Goal: Task Accomplishment & Management: Complete application form

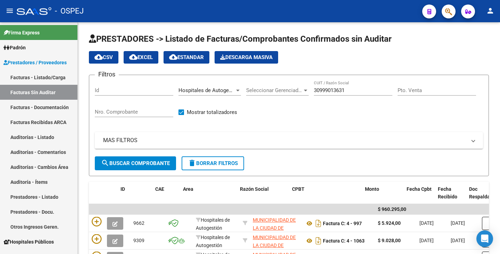
scroll to position [0, 13]
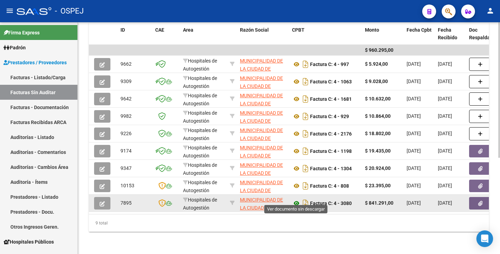
click at [296, 199] on icon at bounding box center [296, 203] width 9 height 8
click at [479, 201] on icon "button" at bounding box center [480, 203] width 5 height 5
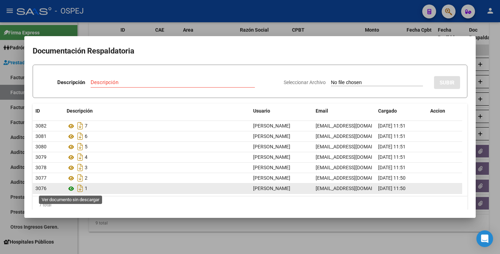
click at [71, 188] on icon at bounding box center [71, 189] width 9 height 8
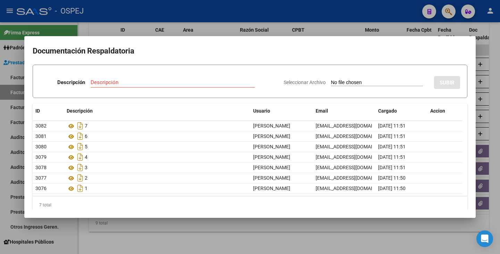
click at [106, 231] on div at bounding box center [250, 127] width 500 height 254
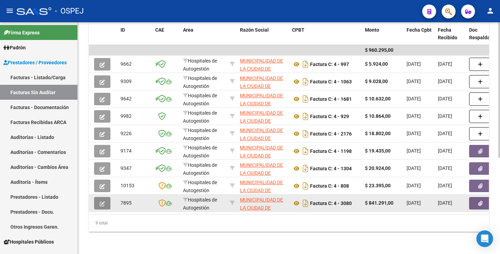
click at [100, 201] on icon "button" at bounding box center [102, 203] width 5 height 5
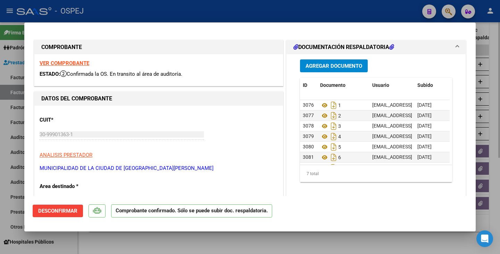
click at [234, 244] on div at bounding box center [250, 127] width 500 height 254
type input "$ 0,00"
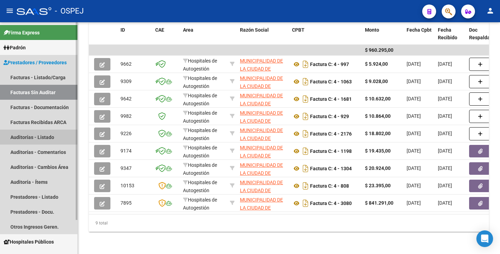
click at [28, 138] on link "Auditorías - Listado" at bounding box center [38, 137] width 77 height 15
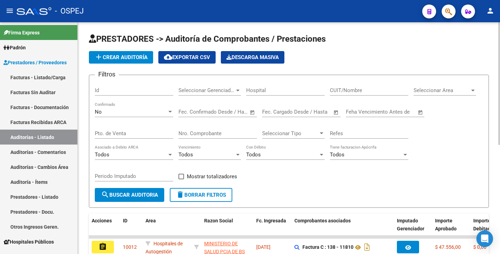
click at [114, 53] on button "add Crear Auditoría" at bounding box center [121, 57] width 64 height 13
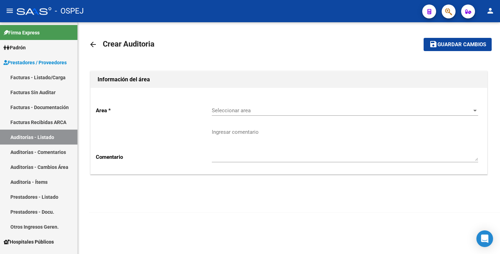
click at [219, 113] on span "Seleccionar area" at bounding box center [342, 110] width 260 height 6
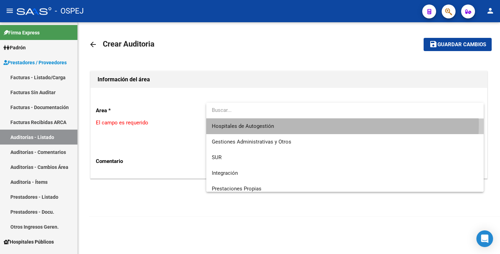
click at [223, 123] on span "Hospitales de Autogestión" at bounding box center [345, 126] width 267 height 16
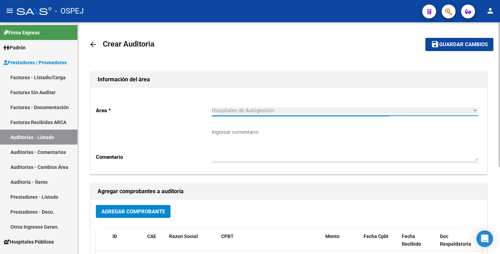
click at [137, 216] on button "Agregar Comprobante" at bounding box center [133, 211] width 75 height 13
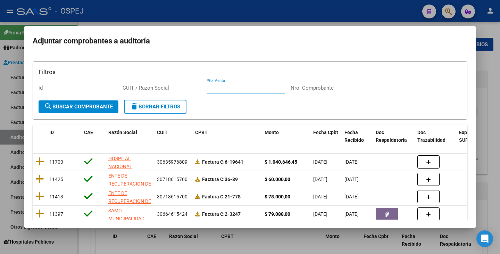
click at [284, 87] on input "Pto. Venta" at bounding box center [246, 88] width 79 height 6
click at [325, 88] on input "Nro. Comprobante" at bounding box center [330, 88] width 79 height 6
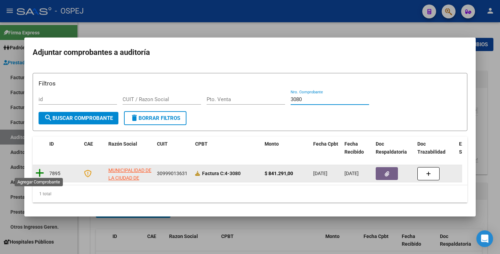
type input "3080"
click at [40, 171] on icon at bounding box center [39, 173] width 9 height 10
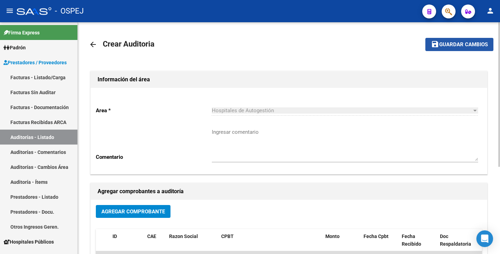
click at [463, 48] on span "Guardar cambios" at bounding box center [464, 45] width 49 height 6
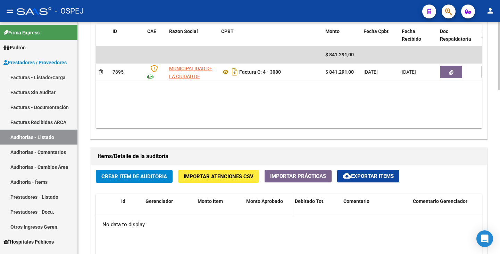
scroll to position [382, 0]
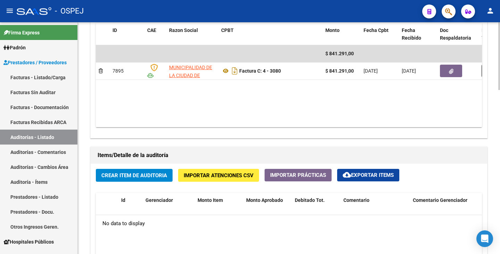
click at [204, 172] on span "Importar Atenciones CSV" at bounding box center [219, 175] width 70 height 6
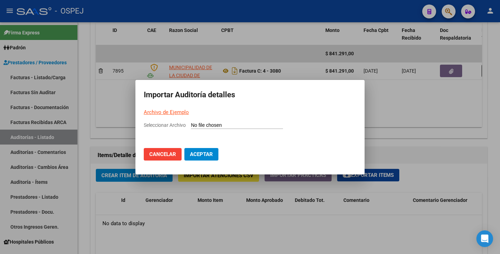
click at [161, 111] on link "Archivo de Ejemplo" at bounding box center [166, 112] width 45 height 6
click at [412, 106] on div at bounding box center [250, 127] width 500 height 254
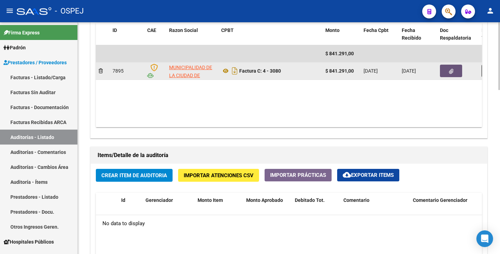
click at [444, 72] on button "button" at bounding box center [451, 71] width 22 height 13
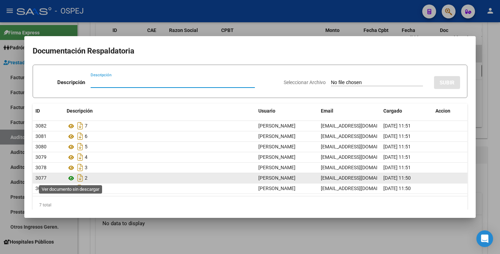
click at [72, 178] on icon at bounding box center [71, 178] width 9 height 8
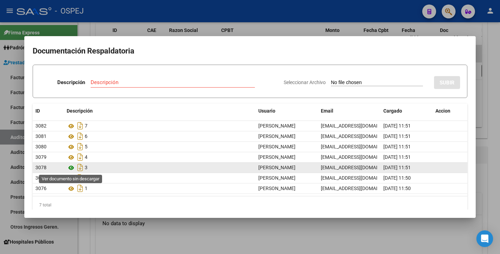
click at [71, 168] on icon at bounding box center [71, 168] width 9 height 8
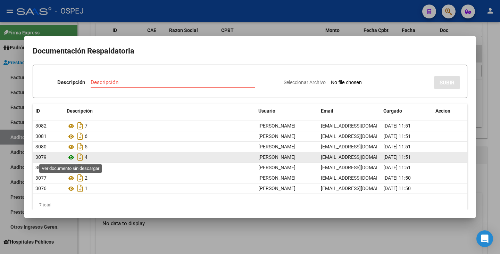
click at [72, 157] on icon at bounding box center [71, 157] width 9 height 8
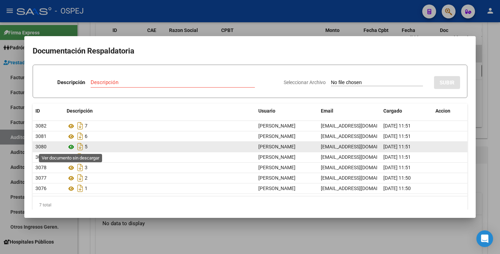
click at [71, 149] on icon at bounding box center [71, 147] width 9 height 8
click at [70, 147] on icon at bounding box center [71, 147] width 9 height 8
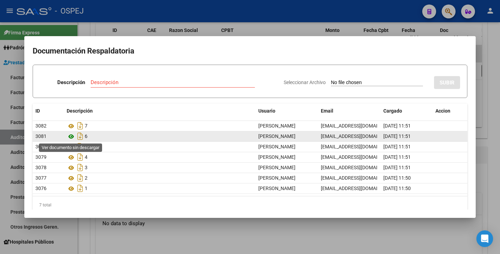
click at [72, 137] on icon at bounding box center [71, 136] width 9 height 8
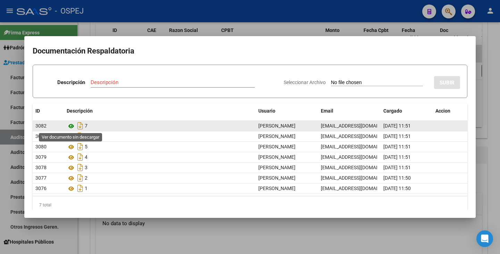
click at [70, 125] on icon at bounding box center [71, 126] width 9 height 8
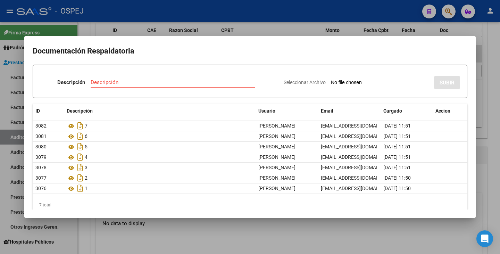
click at [200, 234] on div at bounding box center [250, 127] width 500 height 254
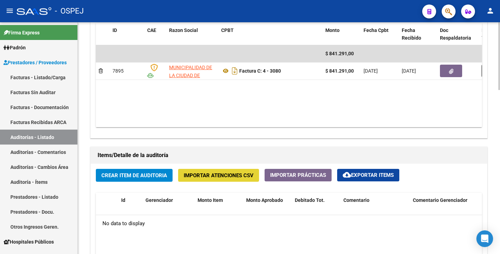
click at [206, 178] on span "Importar Atenciones CSV" at bounding box center [219, 175] width 70 height 6
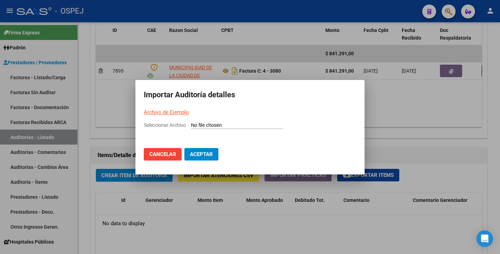
click at [196, 124] on input "Seleccionar Archivo" at bounding box center [237, 125] width 92 height 7
type input "C:\fakepath\MUNICIPALIDAD DE LA CIUDAD DE VILLA CARLOS PAZ FC 3080.csv"
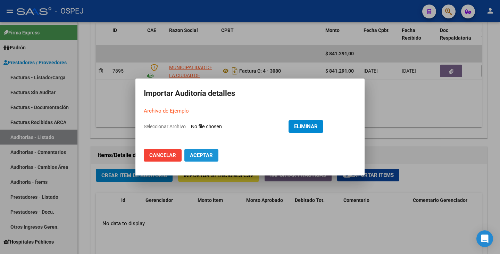
click at [191, 157] on span "Aceptar" at bounding box center [201, 155] width 23 height 6
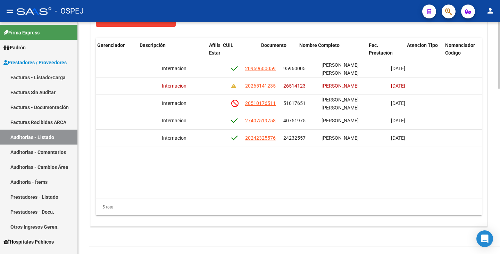
scroll to position [0, 358]
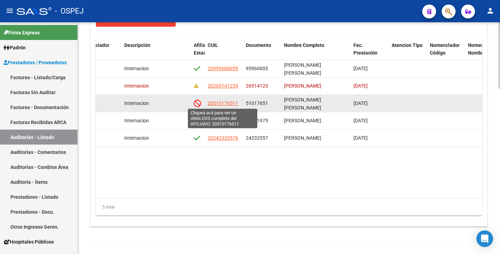
click at [227, 103] on span "20510176511" at bounding box center [223, 103] width 31 height 6
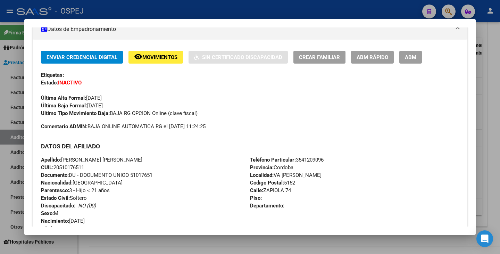
scroll to position [139, 0]
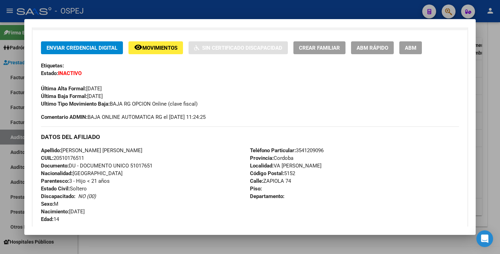
click at [122, 9] on div at bounding box center [250, 127] width 500 height 254
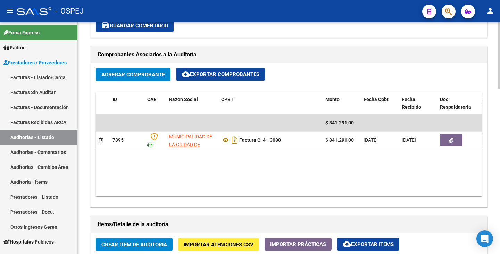
scroll to position [313, 0]
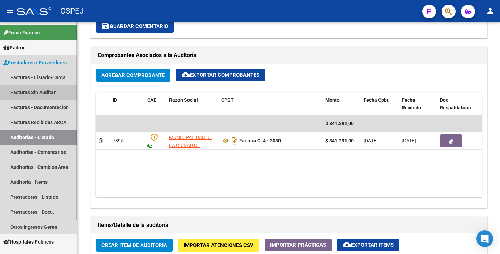
click at [34, 93] on link "Facturas Sin Auditar" at bounding box center [38, 92] width 77 height 15
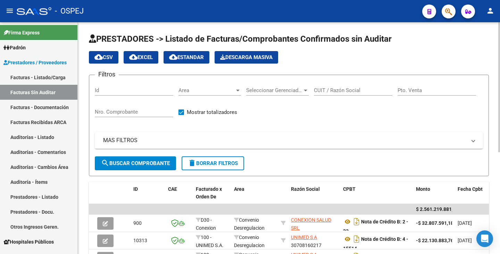
click at [221, 90] on span "Area" at bounding box center [207, 90] width 56 height 6
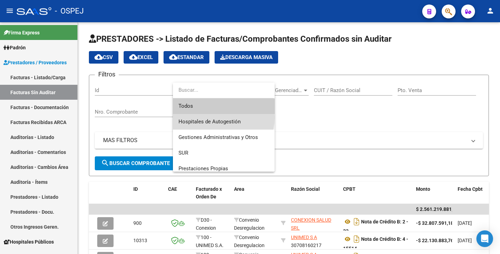
click at [214, 117] on span "Hospitales de Autogestión" at bounding box center [224, 122] width 91 height 16
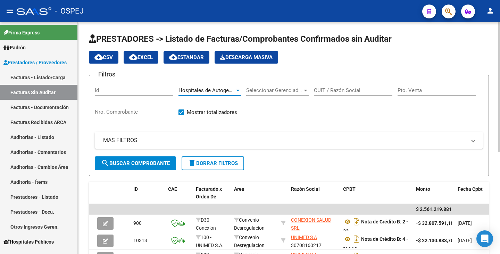
click at [327, 92] on input "CUIT / Razón Social" at bounding box center [353, 90] width 79 height 6
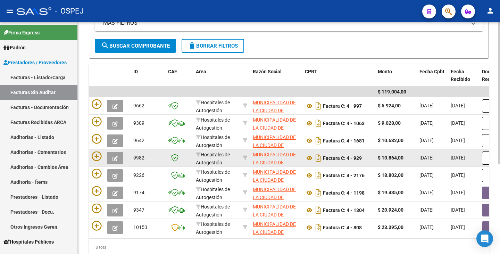
scroll to position [147, 0]
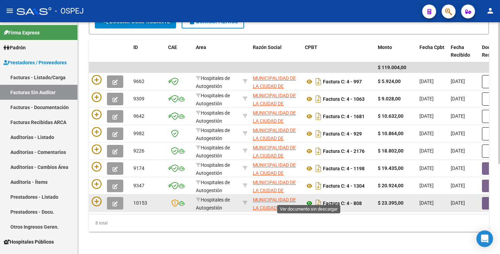
type input "carlos paz"
click at [309, 199] on icon at bounding box center [309, 203] width 9 height 8
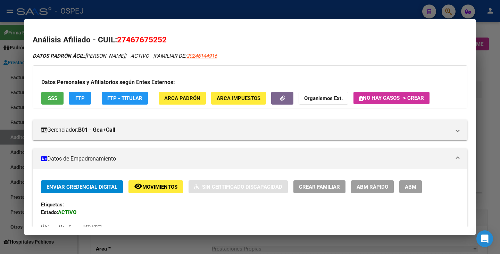
scroll to position [35, 0]
click at [0, 133] on div at bounding box center [250, 127] width 500 height 254
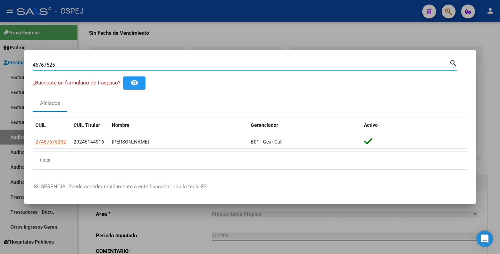
drag, startPoint x: 63, startPoint y: 64, endPoint x: 0, endPoint y: 54, distance: 63.8
click at [0, 54] on div "46767525 Buscar (apellido, dni, cuil, nro traspaso, cuit, obra social) search ¿…" at bounding box center [250, 127] width 500 height 254
paste input "24232557"
type input "24232557"
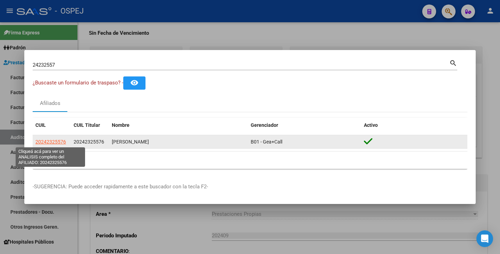
click at [57, 142] on span "20242325576" at bounding box center [50, 142] width 31 height 6
type textarea "20242325576"
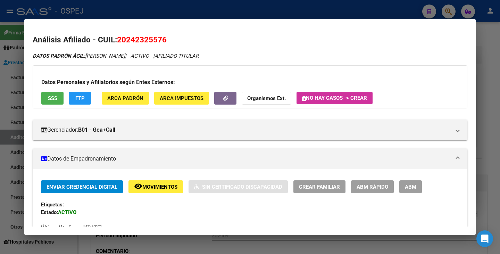
drag, startPoint x: 118, startPoint y: 38, endPoint x: 166, endPoint y: 39, distance: 48.0
click at [166, 39] on span "20242325576" at bounding box center [142, 39] width 50 height 9
copy span "20242325576"
click at [209, 30] on mat-dialog-content "Análisis Afiliado - CUIL: 20242325576 DATOS PADRÓN ÁGIL: FLORES PEDRO DANIEL | …" at bounding box center [250, 126] width 452 height 199
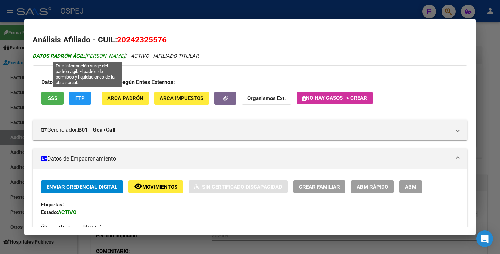
drag, startPoint x: 87, startPoint y: 55, endPoint x: 142, endPoint y: 57, distance: 54.9
click at [125, 57] on span "DATOS PADRÓN ÁGIL: FLORES PEDRO DANIEL" at bounding box center [79, 56] width 92 height 6
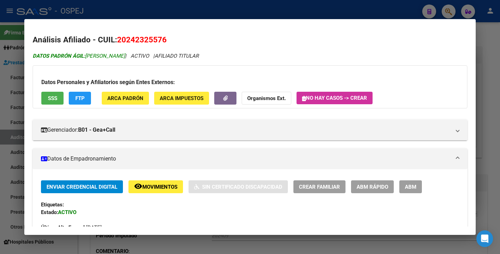
copy span "FLORES PEDRO DANIEL"
click at [2, 129] on div at bounding box center [250, 127] width 500 height 254
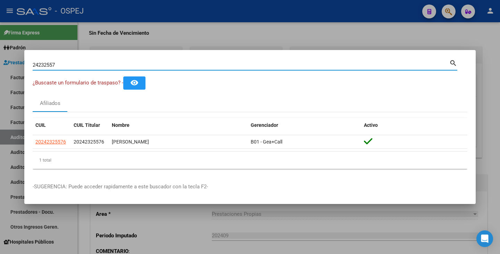
drag, startPoint x: 73, startPoint y: 63, endPoint x: 0, endPoint y: 61, distance: 72.6
click at [0, 61] on div "24232557 Buscar (apellido, dni, cuil, nro traspaso, cuit, obra social) search ¿…" at bounding box center [250, 127] width 500 height 254
paste input "40751975"
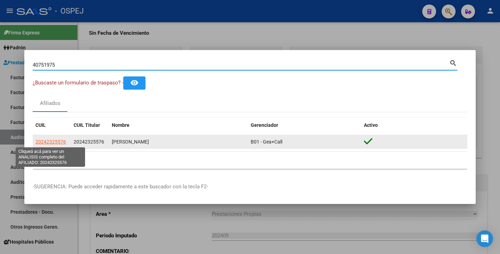
type input "40751975"
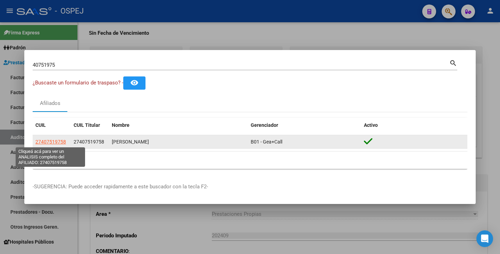
click at [55, 140] on span "27407519758" at bounding box center [50, 142] width 31 height 6
type textarea "27407519758"
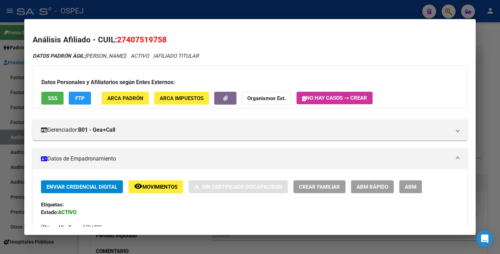
drag, startPoint x: 117, startPoint y: 42, endPoint x: 169, endPoint y: 43, distance: 51.8
click at [169, 43] on h2 "Análisis Afiliado - CUIL: 27407519758" at bounding box center [250, 40] width 435 height 12
copy span "27407519758"
click at [190, 29] on mat-dialog-content "Análisis Afiliado - CUIL: 27407519758 DATOS PADRÓN ÁGIL: GENTA GIULIANA CAROLIN…" at bounding box center [250, 126] width 452 height 199
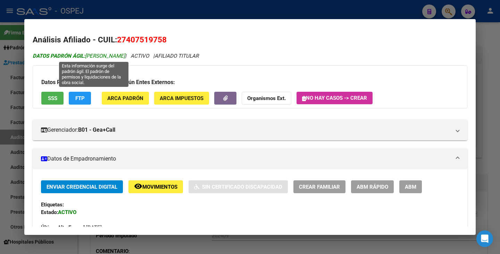
drag, startPoint x: 87, startPoint y: 55, endPoint x: 154, endPoint y: 55, distance: 66.7
click at [125, 55] on span "DATOS PADRÓN ÁGIL: GENTA GIULIANA CAROLINA" at bounding box center [79, 56] width 92 height 6
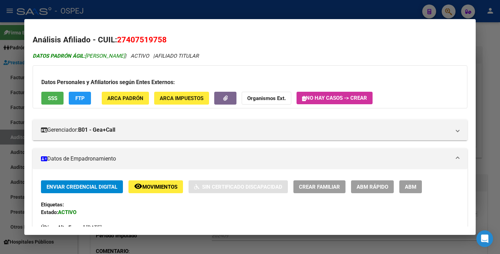
copy span "GENTA GIULIANA CAROLINA"
click at [239, 36] on h2 "Análisis Afiliado - CUIL: 27407519758" at bounding box center [250, 40] width 435 height 12
click at [0, 120] on div at bounding box center [250, 127] width 500 height 254
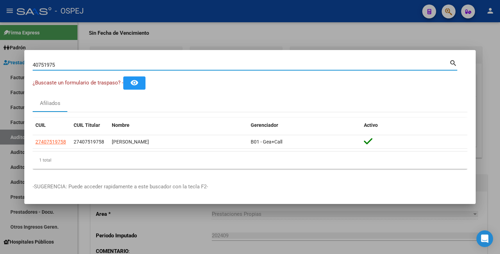
drag, startPoint x: 58, startPoint y: 64, endPoint x: 0, endPoint y: 53, distance: 58.7
click at [0, 53] on div "40751975 Buscar (apellido, dni, cuil, nro traspaso, cuit, obra social) search ¿…" at bounding box center [250, 127] width 500 height 254
paste input "51017651"
type input "51017651"
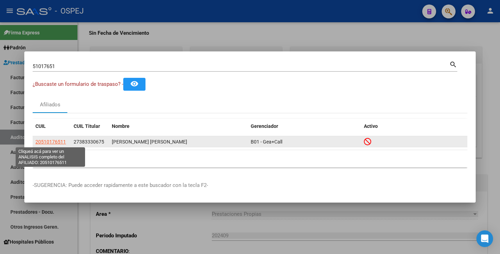
click at [40, 143] on span "20510176511" at bounding box center [50, 142] width 31 height 6
type textarea "20510176511"
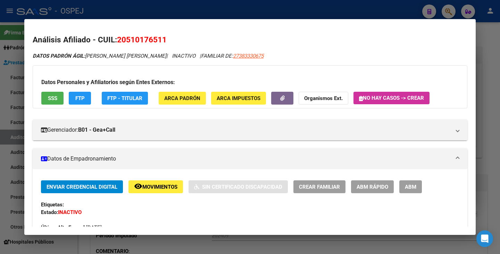
drag, startPoint x: 119, startPoint y: 37, endPoint x: 166, endPoint y: 36, distance: 47.3
click at [171, 36] on h2 "Análisis Afiliado - CUIL: 20510176511" at bounding box center [250, 40] width 435 height 12
copy span "20510176511"
click at [104, 30] on mat-dialog-content "Análisis Afiliado - CUIL: 20510176511 DATOS PADRÓN ÁGIL: MURADOR M BENJAMIN A -…" at bounding box center [250, 126] width 452 height 199
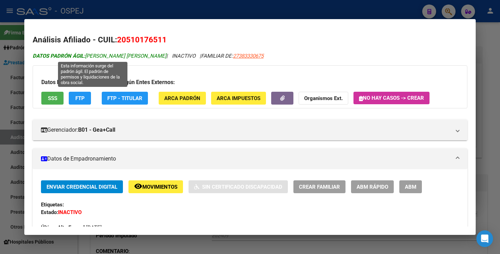
drag, startPoint x: 87, startPoint y: 58, endPoint x: 149, endPoint y: 54, distance: 62.7
click at [149, 54] on span "DATOS PADRÓN ÁGIL: MURADOR M BENJAMIN A -" at bounding box center [100, 56] width 134 height 6
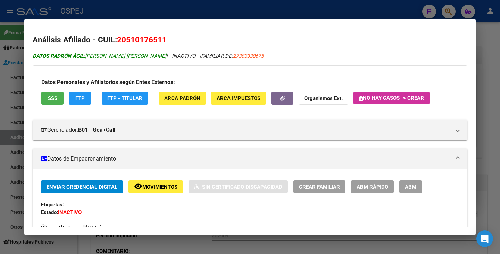
copy span "MURADOR M BENJAMIN A"
click at [11, 75] on div at bounding box center [250, 127] width 500 height 254
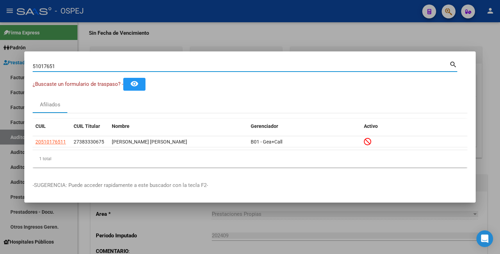
drag, startPoint x: 61, startPoint y: 68, endPoint x: 0, endPoint y: 55, distance: 62.2
click at [0, 55] on div "51017651 Buscar (apellido, dni, cuil, nro traspaso, cuit, obra social) search ¿…" at bounding box center [250, 127] width 500 height 254
paste input "26514123"
type input "26514123"
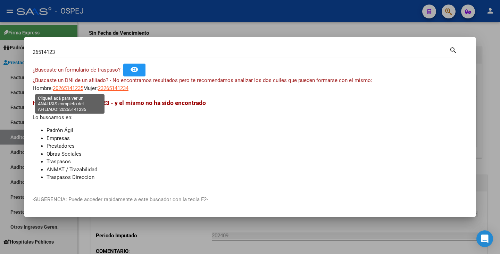
click at [74, 86] on span "20265141235" at bounding box center [68, 88] width 31 height 6
type textarea "20265141235"
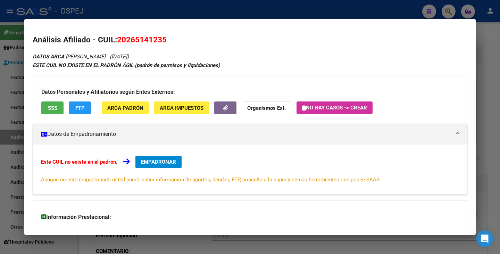
drag, startPoint x: 113, startPoint y: 39, endPoint x: 155, endPoint y: 41, distance: 41.7
click at [155, 41] on h2 "Análisis Afiliado - CUIL: 20265141235" at bounding box center [250, 40] width 435 height 12
drag, startPoint x: 139, startPoint y: 39, endPoint x: 133, endPoint y: 38, distance: 5.3
click at [138, 39] on span "20265141235" at bounding box center [142, 39] width 50 height 9
click at [121, 37] on span "20265141235" at bounding box center [142, 39] width 50 height 9
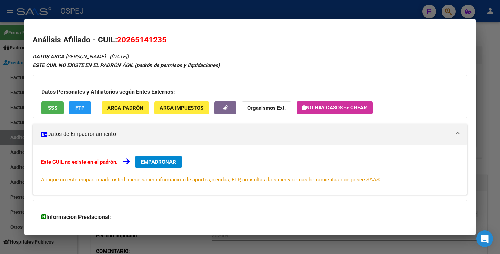
drag, startPoint x: 117, startPoint y: 37, endPoint x: 163, endPoint y: 41, distance: 46.0
click at [166, 40] on span "20265141235" at bounding box center [142, 39] width 50 height 9
copy span "20265141235"
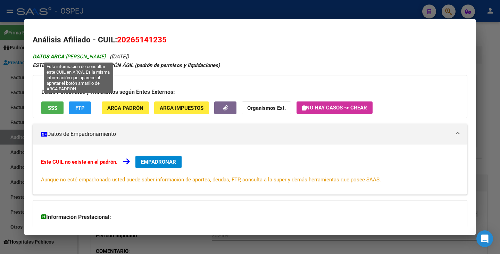
drag, startPoint x: 69, startPoint y: 56, endPoint x: 123, endPoint y: 55, distance: 53.9
click at [106, 55] on span "DATOS ARCA: CARRION RUBEN DARIO" at bounding box center [69, 57] width 73 height 6
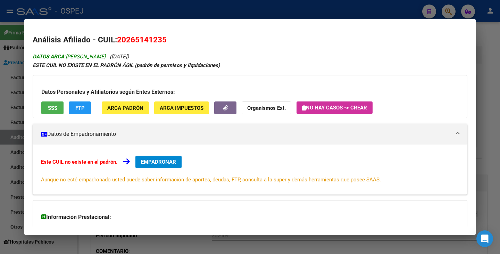
copy span "CARRION RUBEN DARIO"
click at [3, 103] on div at bounding box center [250, 127] width 500 height 254
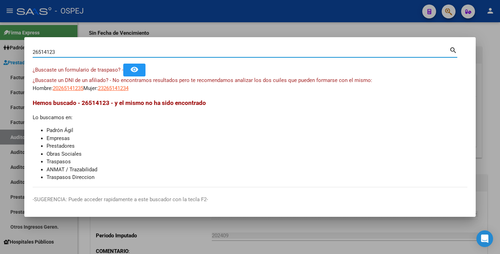
drag, startPoint x: 58, startPoint y: 50, endPoint x: 0, endPoint y: 32, distance: 60.7
click at [0, 32] on div "26514123 Buscar (apellido, dni, cuil, nro traspaso, cuit, obra social) search ¿…" at bounding box center [250, 127] width 500 height 254
type input "95960005"
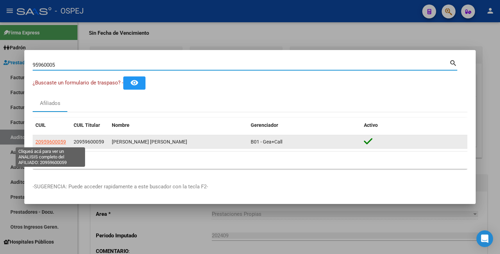
click at [44, 142] on span "20959600059" at bounding box center [50, 142] width 31 height 6
type textarea "20959600059"
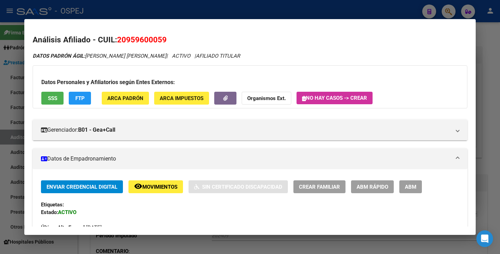
drag, startPoint x: 119, startPoint y: 38, endPoint x: 166, endPoint y: 37, distance: 47.3
click at [166, 37] on span "20959600059" at bounding box center [142, 39] width 50 height 9
copy span "20959600059"
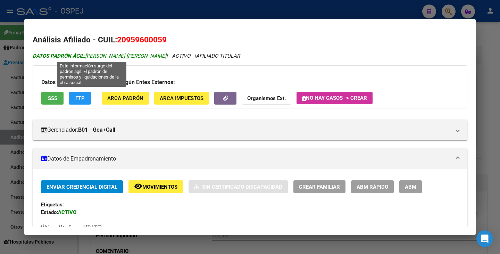
drag, startPoint x: 87, startPoint y: 56, endPoint x: 149, endPoint y: 56, distance: 62.2
click at [149, 56] on span "DATOS PADRÓN ÁGIL: VARELA PEREZ ALEX JOSE" at bounding box center [100, 56] width 134 height 6
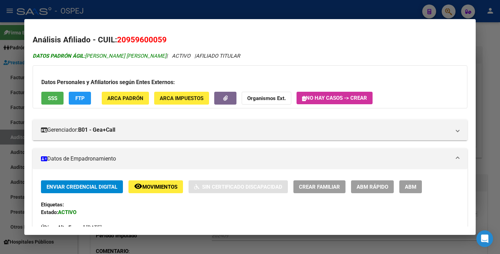
copy span "VARELA PEREZ ALEX JOSE"
drag, startPoint x: 128, startPoint y: 39, endPoint x: 161, endPoint y: 37, distance: 33.1
click at [161, 37] on span "20959600059" at bounding box center [142, 39] width 50 height 9
click at [17, 145] on div at bounding box center [250, 127] width 500 height 254
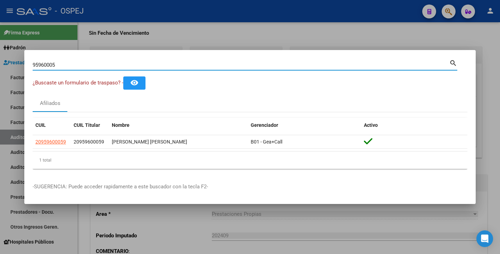
drag, startPoint x: 75, startPoint y: 67, endPoint x: 7, endPoint y: 65, distance: 68.2
click at [7, 65] on div "95960005 Buscar (apellido, dni, cuil, nro traspaso, cuit, obra social) search ¿…" at bounding box center [250, 127] width 500 height 254
paste input "39825580"
type input "39825580"
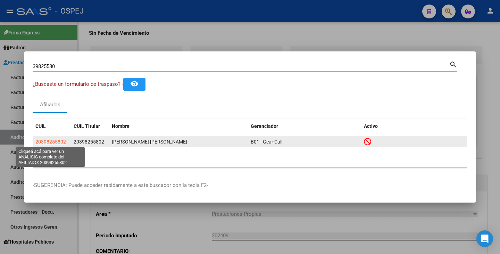
click at [41, 140] on span "20398255802" at bounding box center [50, 142] width 31 height 6
type textarea "20398255802"
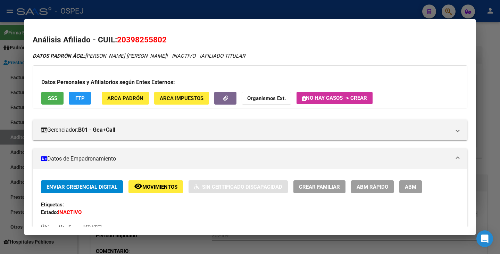
drag, startPoint x: 119, startPoint y: 39, endPoint x: 168, endPoint y: 39, distance: 49.0
click at [168, 39] on h2 "Análisis Afiliado - CUIL: 20398255802" at bounding box center [250, 40] width 435 height 12
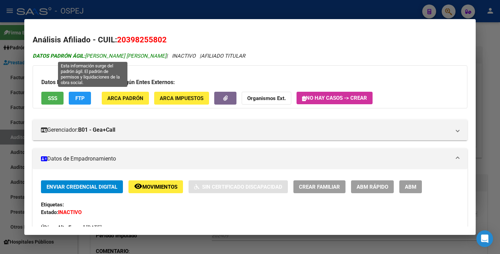
drag, startPoint x: 87, startPoint y: 56, endPoint x: 149, endPoint y: 55, distance: 62.6
click at [150, 55] on span "DATOS PADRÓN ÁGIL: RIVERO JOHAN SEBASTIAN" at bounding box center [100, 56] width 134 height 6
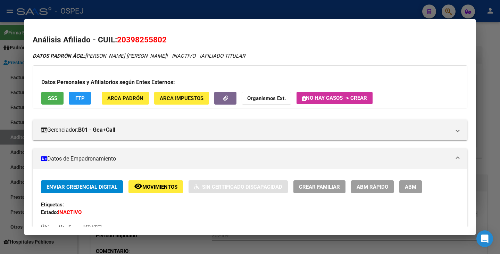
click at [7, 79] on div at bounding box center [250, 127] width 500 height 254
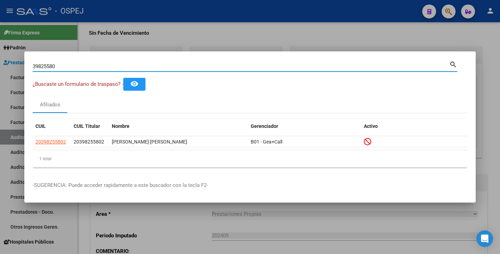
drag, startPoint x: 56, startPoint y: 65, endPoint x: 7, endPoint y: 61, distance: 49.1
click at [7, 61] on div "39825580 Buscar (apellido, dni, cuil, nro traspaso, cuit, obra social) search ¿…" at bounding box center [250, 127] width 500 height 254
paste input "34637674"
type input "34637674"
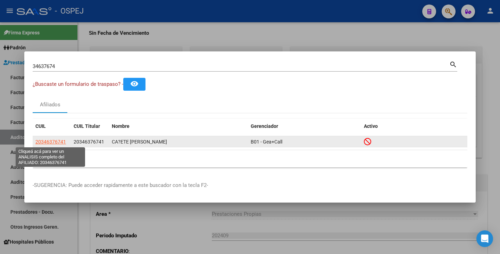
click at [48, 141] on span "20346376741" at bounding box center [50, 142] width 31 height 6
type textarea "20346376741"
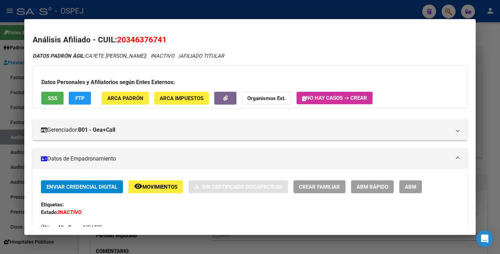
drag, startPoint x: 117, startPoint y: 38, endPoint x: 166, endPoint y: 36, distance: 49.0
click at [166, 36] on span "20346376741" at bounding box center [142, 39] width 50 height 9
click at [373, 187] on span "ABM Rápido" at bounding box center [373, 187] width 32 height 6
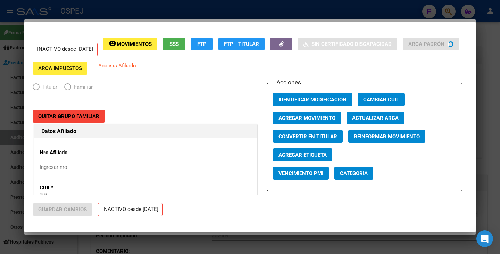
radio input "true"
type input "30-71437982-4"
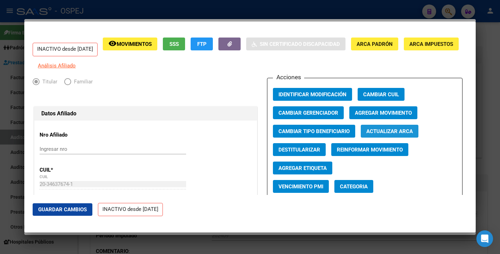
click at [367, 134] on span "Actualizar ARCA" at bounding box center [390, 131] width 47 height 6
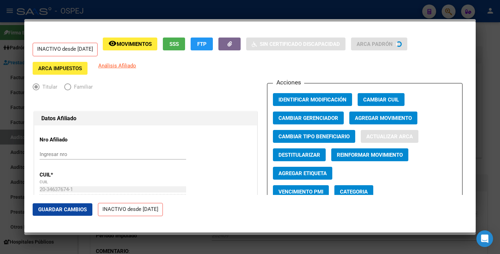
type input "CAÑETE IVAN ALEJANDRO"
type input "VILLA CARLOS PA"
type input "FLORENCIO SANCHEZ"
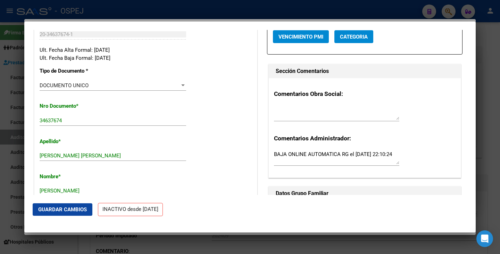
scroll to position [174, 0]
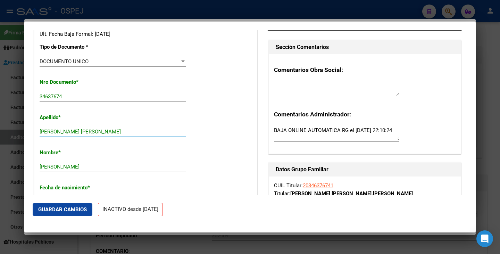
drag, startPoint x: 60, startPoint y: 135, endPoint x: 161, endPoint y: 137, distance: 101.1
click at [161, 135] on input "CAÑETE IVAN ALEJANDRO" at bounding box center [113, 132] width 147 height 6
type input "CAÑETE"
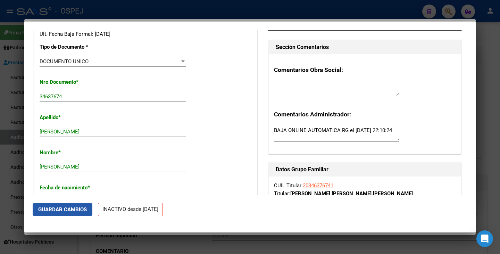
click at [71, 212] on span "Guardar Cambios" at bounding box center [62, 209] width 49 height 6
click at [61, 209] on span "Guardar Cambios" at bounding box center [62, 209] width 49 height 6
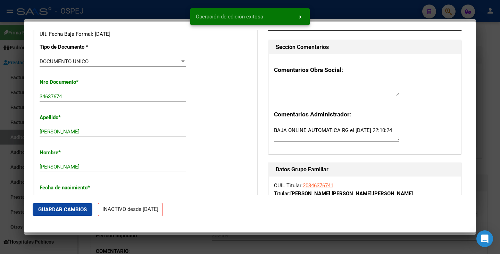
click at [1, 218] on div at bounding box center [250, 127] width 500 height 254
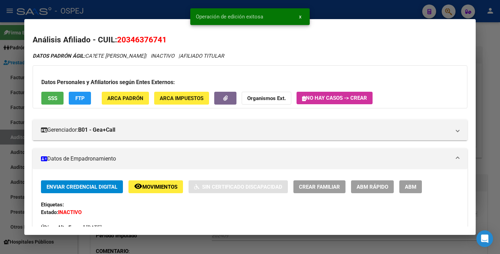
click at [1, 218] on div at bounding box center [250, 127] width 500 height 254
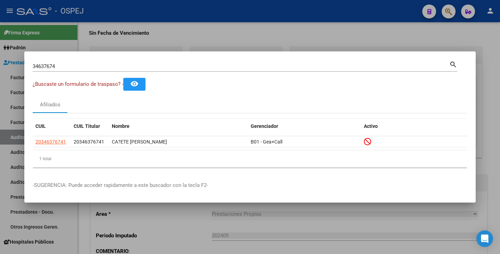
click at [85, 234] on div at bounding box center [250, 127] width 500 height 254
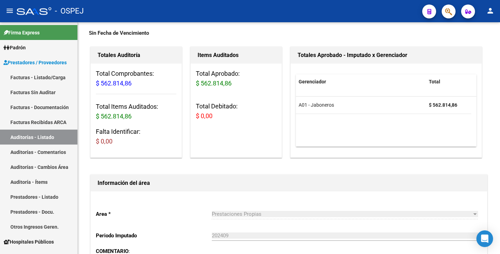
click at [444, 17] on div at bounding box center [445, 11] width 19 height 14
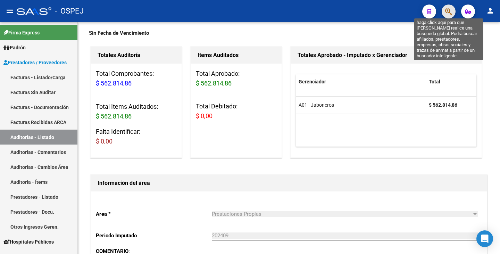
click at [448, 14] on icon "button" at bounding box center [448, 12] width 7 height 8
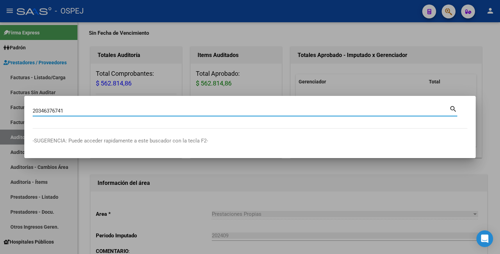
type input "20346376741"
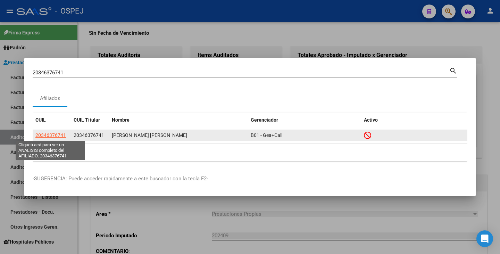
click at [43, 134] on span "20346376741" at bounding box center [50, 135] width 31 height 6
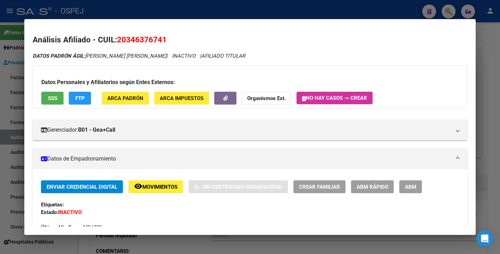
drag, startPoint x: 119, startPoint y: 39, endPoint x: 169, endPoint y: 38, distance: 50.4
click at [171, 38] on h2 "Análisis Afiliado - CUIL: 20346376741" at bounding box center [250, 40] width 435 height 12
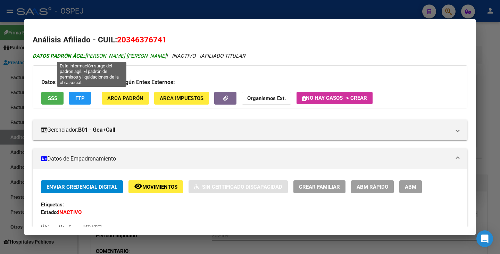
drag, startPoint x: 86, startPoint y: 57, endPoint x: 147, endPoint y: 54, distance: 60.9
click at [148, 54] on span "DATOS PADRÓN ÁGIL: CAÑETE IVAN ALEJANDRO" at bounding box center [100, 56] width 134 height 6
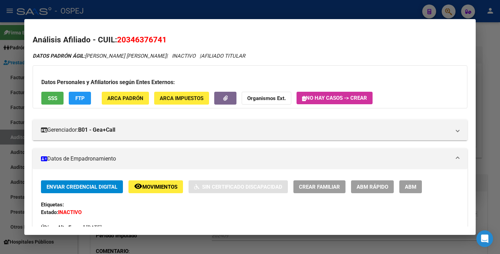
click at [0, 92] on div at bounding box center [250, 127] width 500 height 254
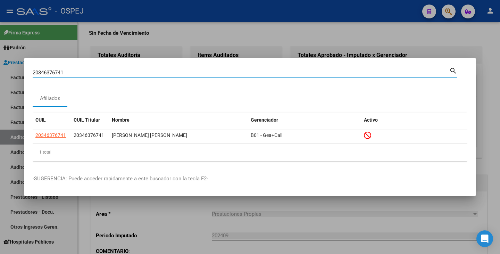
drag, startPoint x: 71, startPoint y: 72, endPoint x: 0, endPoint y: 69, distance: 70.9
click at [0, 69] on div "20346376741 Buscar (apellido, dni, cuil, nro traspaso, cuit, obra social) searc…" at bounding box center [250, 127] width 500 height 254
paste input "28750506"
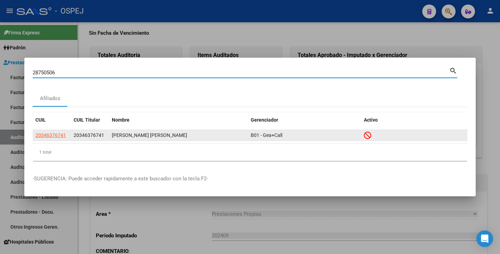
type input "28750506"
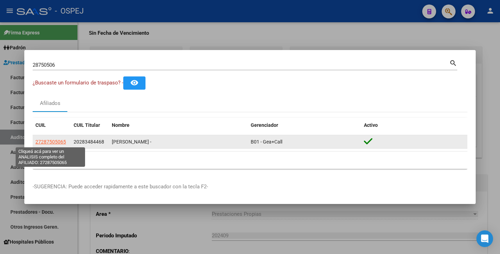
click at [47, 140] on span "27287505065" at bounding box center [50, 142] width 31 height 6
type textarea "27287505065"
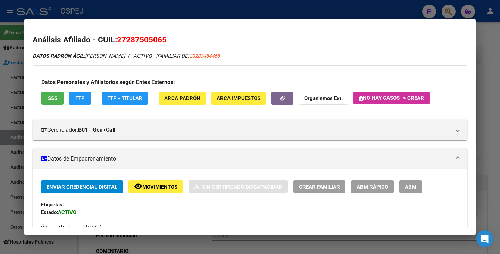
drag, startPoint x: 120, startPoint y: 41, endPoint x: 171, endPoint y: 33, distance: 51.7
click at [171, 33] on mat-dialog-content "Análisis Afiliado - CUIL: 27287505065 DATOS PADRÓN ÁGIL: BAZAN MARCELA ALEJANDR…" at bounding box center [250, 126] width 452 height 199
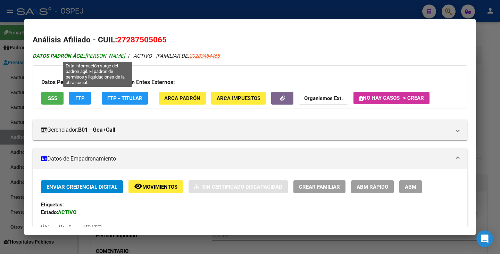
drag, startPoint x: 158, startPoint y: 54, endPoint x: 88, endPoint y: 55, distance: 70.6
click at [88, 55] on span "DATOS PADRÓN ÁGIL: BAZAN MARCELA ALEJANDRA -" at bounding box center [80, 56] width 95 height 6
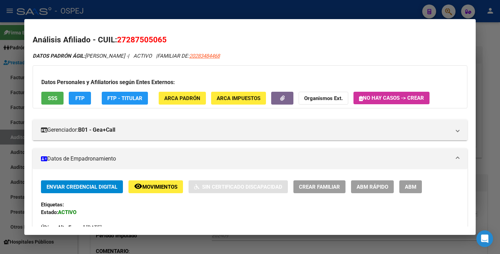
drag, startPoint x: 118, startPoint y: 39, endPoint x: 163, endPoint y: 38, distance: 44.5
click at [166, 40] on span "27287505065" at bounding box center [142, 39] width 50 height 9
drag, startPoint x: 6, startPoint y: 145, endPoint x: 33, endPoint y: 118, distance: 38.3
click at [7, 145] on div at bounding box center [250, 127] width 500 height 254
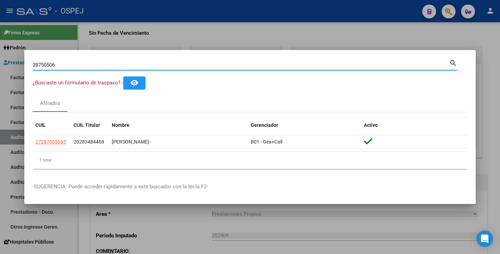
drag, startPoint x: 62, startPoint y: 65, endPoint x: 28, endPoint y: 69, distance: 34.4
click at [0, 75] on div "28750506 Buscar (apellido, dni, cuil, nro traspaso, cuit, obra social) search ¿…" at bounding box center [250, 127] width 500 height 254
paste input "45088482"
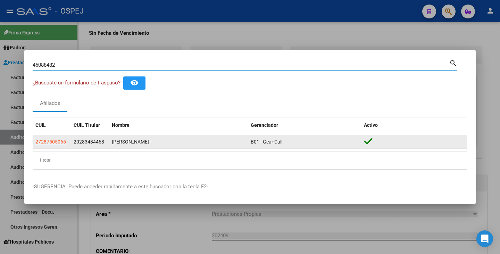
type input "45088482"
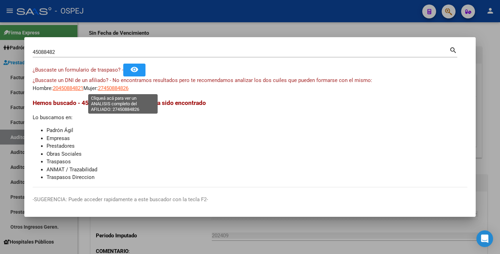
click at [118, 91] on span "27450884826" at bounding box center [113, 88] width 31 height 6
type textarea "27450884826"
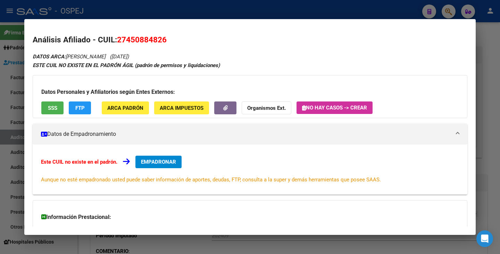
drag, startPoint x: 118, startPoint y: 39, endPoint x: 166, endPoint y: 44, distance: 48.2
click at [167, 44] on h2 "Análisis Afiliado - CUIL: 27450884826" at bounding box center [250, 40] width 435 height 12
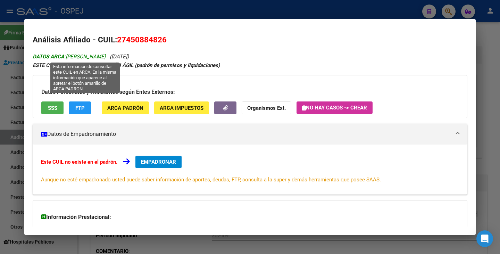
drag, startPoint x: 68, startPoint y: 57, endPoint x: 137, endPoint y: 57, distance: 68.8
click at [106, 57] on span "DATOS ARCA: GONZALEZ IVONNE PRISCILA" at bounding box center [69, 57] width 73 height 6
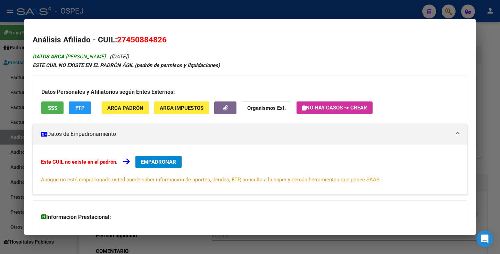
drag, startPoint x: 138, startPoint y: 56, endPoint x: 68, endPoint y: 57, distance: 69.8
click at [68, 57] on span "DATOS ARCA: GONZALEZ IVONNE PRISCILA" at bounding box center [69, 57] width 73 height 6
drag, startPoint x: 68, startPoint y: 57, endPoint x: 131, endPoint y: 59, distance: 62.9
click at [106, 59] on span "DATOS ARCA: GONZALEZ IVONNE PRISCILA" at bounding box center [69, 57] width 73 height 6
click at [18, 149] on div at bounding box center [250, 127] width 500 height 254
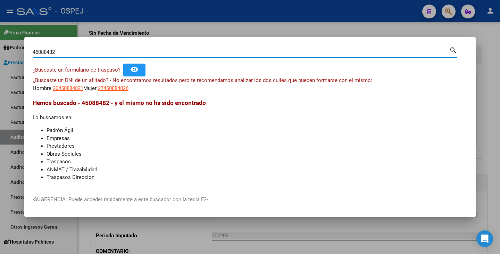
drag, startPoint x: 72, startPoint y: 50, endPoint x: 0, endPoint y: 44, distance: 72.5
click at [0, 44] on div "45088482 Buscar (apellido, dni, cuil, nro traspaso, cuit, obra social) search ¿…" at bounding box center [250, 127] width 500 height 254
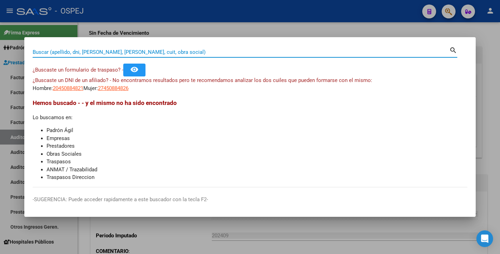
paste input "25908612"
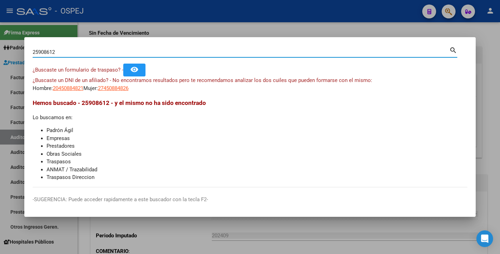
type input "25908612"
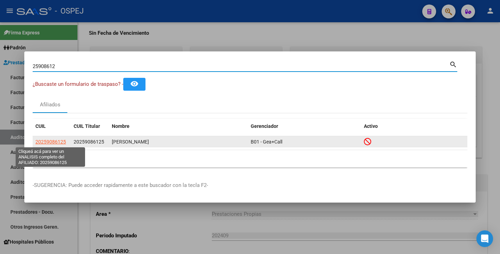
click at [54, 143] on span "20259086125" at bounding box center [50, 142] width 31 height 6
type textarea "20259086125"
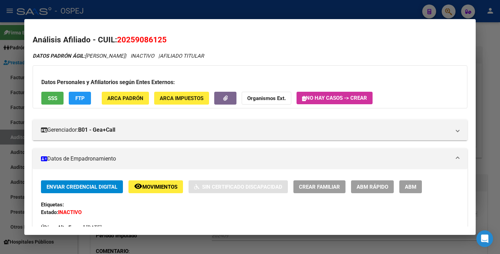
drag, startPoint x: 118, startPoint y: 38, endPoint x: 177, endPoint y: 34, distance: 58.2
click at [177, 34] on h2 "Análisis Afiliado - CUIL: 20259086125" at bounding box center [250, 40] width 435 height 12
drag, startPoint x: 87, startPoint y: 56, endPoint x: 146, endPoint y: 52, distance: 58.5
click at [146, 52] on div "DATOS PADRÓN ÁGIL: BUFFA CARLOS ALBERTO | INACTIVO | AFILIADO TITULAR" at bounding box center [250, 56] width 435 height 8
drag, startPoint x: 1, startPoint y: 93, endPoint x: 15, endPoint y: 82, distance: 18.1
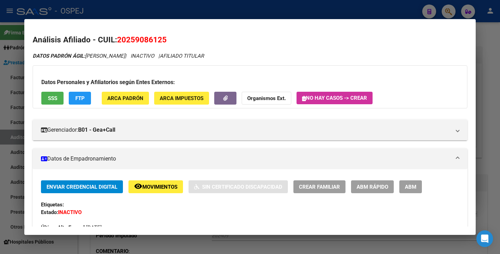
click at [2, 92] on div at bounding box center [250, 127] width 500 height 254
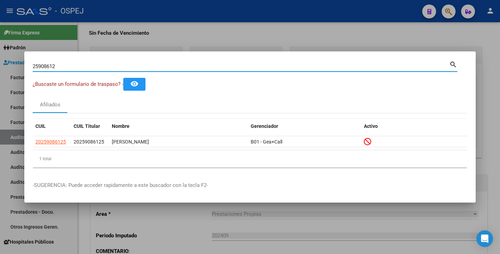
drag, startPoint x: 64, startPoint y: 65, endPoint x: 83, endPoint y: 53, distance: 22.5
click at [10, 58] on div "25908612 Buscar (apellido, dni, cuil, nro traspaso, cuit, obra social) search ¿…" at bounding box center [250, 127] width 500 height 254
paste input "52687871"
type input "52687871"
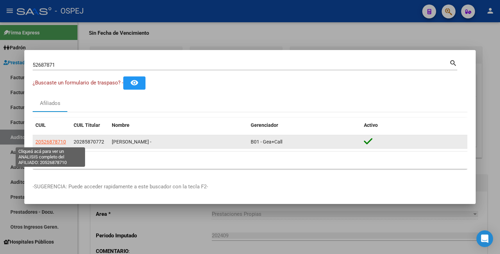
click at [58, 142] on span "20526878710" at bounding box center [50, 142] width 31 height 6
type textarea "20526878710"
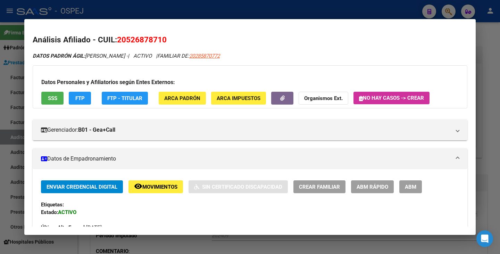
drag, startPoint x: 119, startPoint y: 39, endPoint x: 166, endPoint y: 36, distance: 47.3
click at [166, 36] on span "20526878710" at bounding box center [142, 39] width 50 height 9
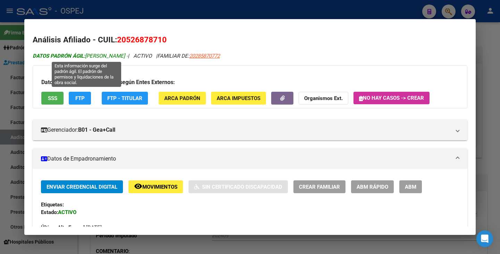
drag, startPoint x: 88, startPoint y: 56, endPoint x: 137, endPoint y: 54, distance: 49.4
click at [128, 54] on span "DATOS PADRÓN ÁGIL: BIAGGI SANTINO IAN -" at bounding box center [80, 56] width 95 height 6
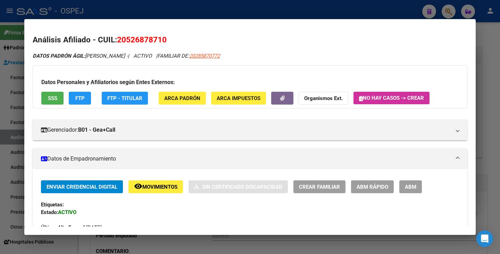
drag, startPoint x: 11, startPoint y: 123, endPoint x: 21, endPoint y: 111, distance: 15.3
click at [11, 122] on div at bounding box center [250, 127] width 500 height 254
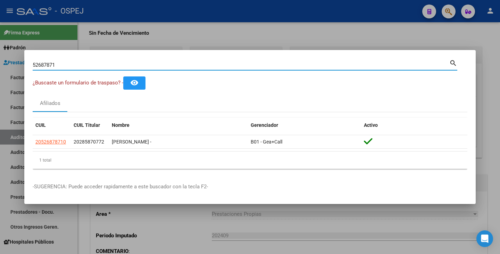
drag, startPoint x: 62, startPoint y: 63, endPoint x: 12, endPoint y: 56, distance: 50.1
click at [12, 56] on div "52687871 Buscar (apellido, dni, cuil, nro traspaso, cuit, obra social) search ¿…" at bounding box center [250, 127] width 500 height 254
paste input "32401052"
type input "32401052"
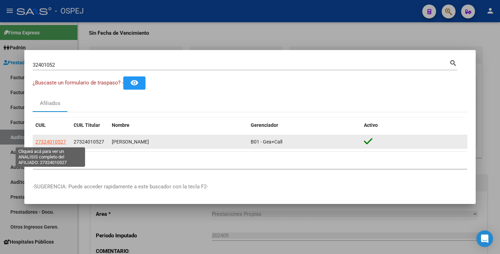
click at [39, 140] on span "27324010527" at bounding box center [50, 142] width 31 height 6
type textarea "27324010527"
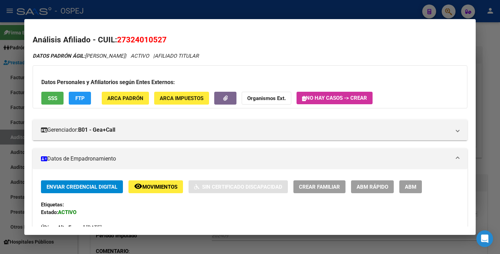
drag, startPoint x: 119, startPoint y: 36, endPoint x: 165, endPoint y: 37, distance: 45.9
click at [165, 37] on span "27324010527" at bounding box center [142, 39] width 50 height 9
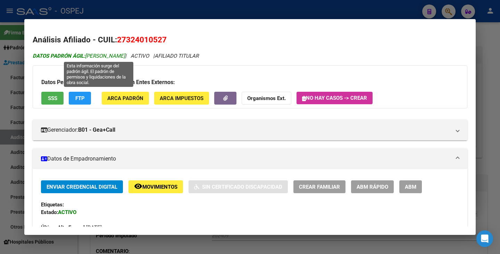
drag, startPoint x: 88, startPoint y: 56, endPoint x: 163, endPoint y: 53, distance: 75.8
click at [125, 53] on span "DATOS PADRÓN ÁGIL: JIMENEZ VERONICA MARQUESA" at bounding box center [79, 56] width 92 height 6
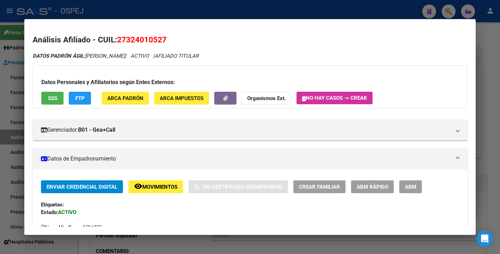
drag, startPoint x: 0, startPoint y: 139, endPoint x: 28, endPoint y: 104, distance: 44.7
click at [0, 139] on div at bounding box center [250, 127] width 500 height 254
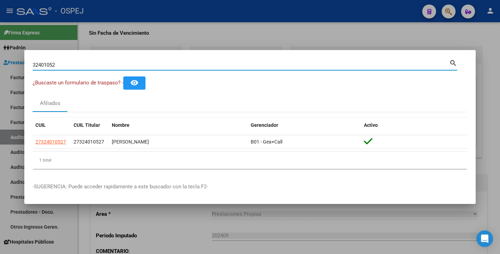
drag, startPoint x: 67, startPoint y: 67, endPoint x: 0, endPoint y: 62, distance: 66.9
click at [0, 62] on div "32401052 Buscar (apellido, dni, cuil, nro traspaso, cuit, obra social) search ¿…" at bounding box center [250, 127] width 500 height 254
paste input "13684558"
type input "13684558"
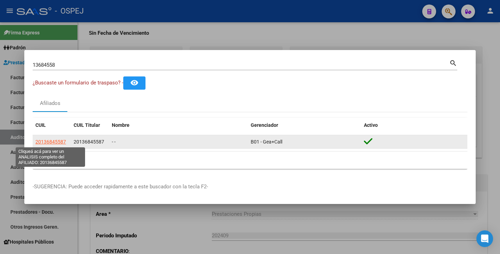
click at [59, 141] on span "20136845587" at bounding box center [50, 142] width 31 height 6
type textarea "20136845587"
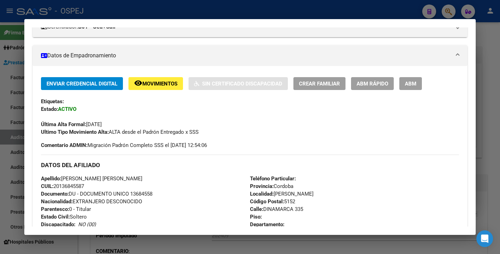
scroll to position [104, 0]
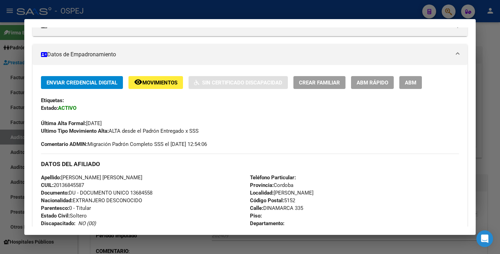
click at [367, 82] on span "ABM Rápido" at bounding box center [373, 83] width 32 height 6
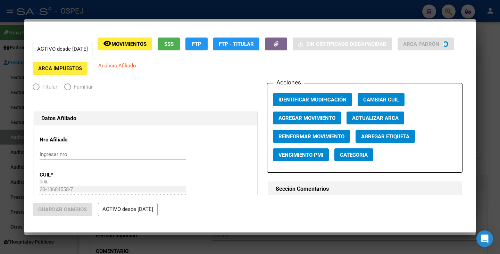
radio input "true"
type input "30-71181221-7"
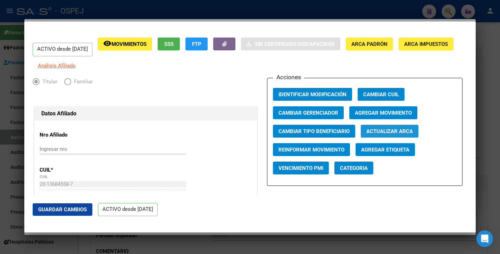
click at [382, 134] on span "Actualizar ARCA" at bounding box center [390, 131] width 47 height 6
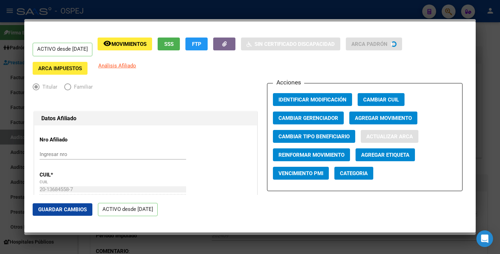
type input "GIGENA"
type input "MARIO CRISTINO"
type input "VILLA CARLOS PA"
type input "DINAMARCA"
type input "335"
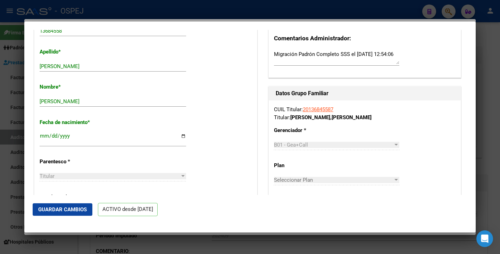
scroll to position [243, 0]
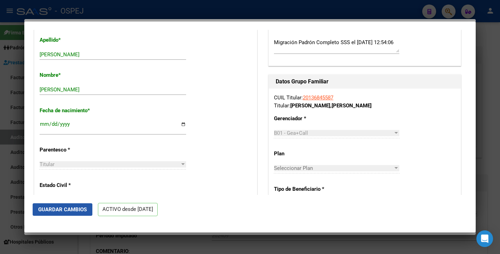
click at [44, 211] on span "Guardar Cambios" at bounding box center [62, 209] width 49 height 6
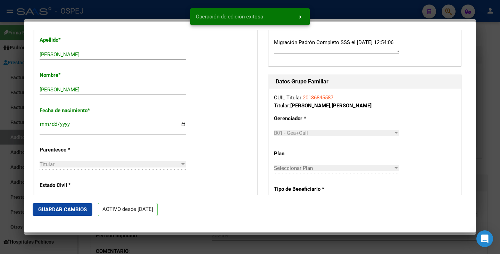
click at [5, 203] on div at bounding box center [250, 127] width 500 height 254
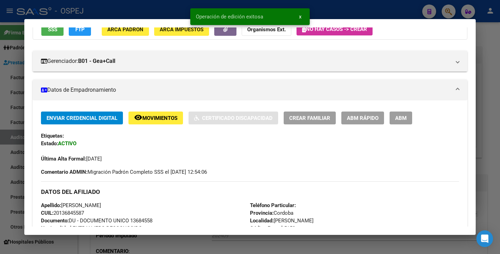
scroll to position [104, 0]
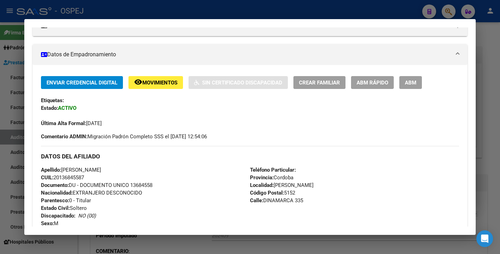
click at [5, 203] on div at bounding box center [250, 127] width 500 height 254
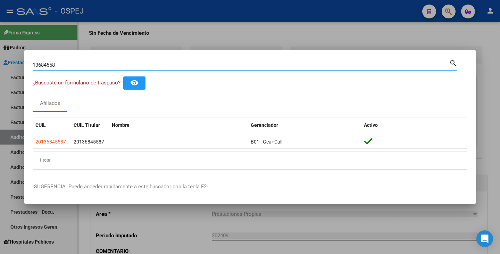
click at [77, 65] on input "13684558" at bounding box center [241, 65] width 417 height 6
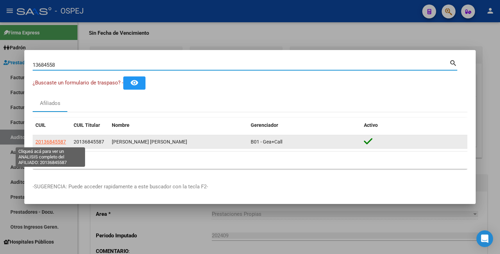
click at [59, 141] on span "20136845587" at bounding box center [50, 142] width 31 height 6
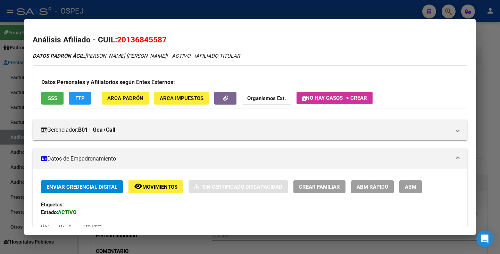
drag, startPoint x: 118, startPoint y: 40, endPoint x: 167, endPoint y: 42, distance: 49.0
click at [167, 42] on h2 "Análisis Afiliado - CUIL: 20136845587" at bounding box center [250, 40] width 435 height 12
drag, startPoint x: 87, startPoint y: 53, endPoint x: 148, endPoint y: 59, distance: 61.4
click at [148, 59] on div "DATOS PADRÓN ÁGIL: GIGENA MARIO CRISTINO | ACTIVO | AFILIADO TITULAR" at bounding box center [250, 56] width 435 height 8
click at [12, 102] on div at bounding box center [250, 127] width 500 height 254
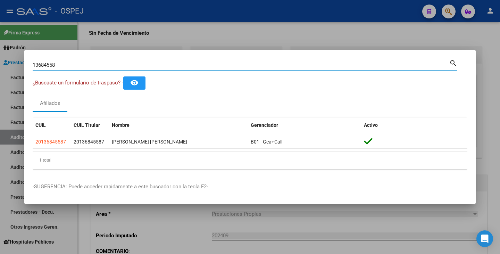
drag, startPoint x: 63, startPoint y: 67, endPoint x: 10, endPoint y: 60, distance: 53.2
click at [10, 60] on div "13684558 Buscar (apellido, dni, cuil, nro traspaso, cuit, obra social) search ¿…" at bounding box center [250, 127] width 500 height 254
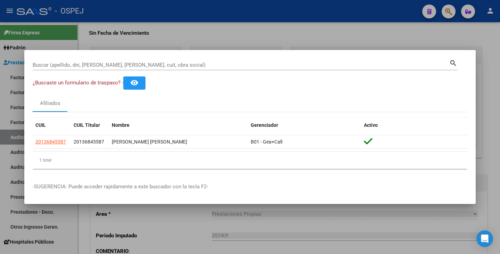
drag, startPoint x: 64, startPoint y: 68, endPoint x: 56, endPoint y: 63, distance: 10.3
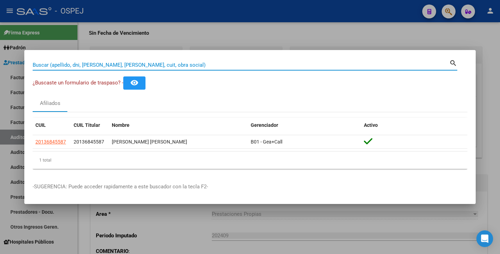
paste input "32401052"
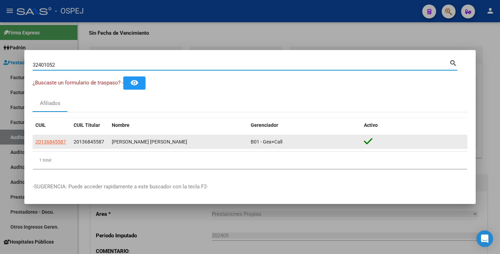
type input "32401052"
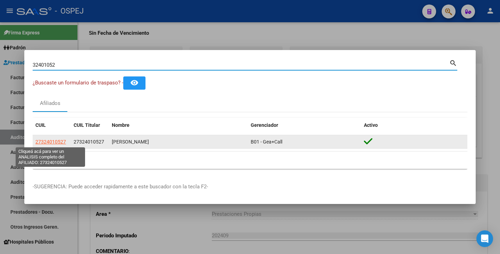
click at [56, 142] on span "27324010527" at bounding box center [50, 142] width 31 height 6
type textarea "27324010527"
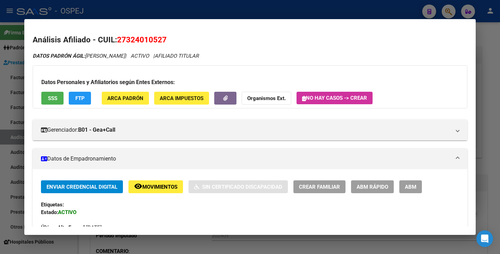
drag, startPoint x: 119, startPoint y: 37, endPoint x: 167, endPoint y: 37, distance: 47.6
click at [167, 37] on span "27324010527" at bounding box center [142, 39] width 50 height 9
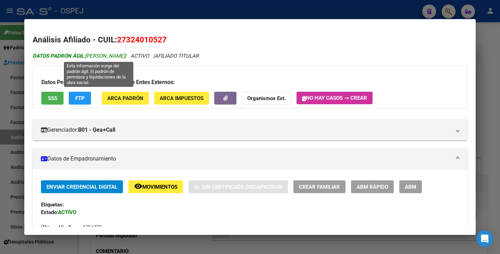
drag, startPoint x: 87, startPoint y: 56, endPoint x: 163, endPoint y: 57, distance: 75.4
click at [125, 57] on span "DATOS PADRÓN ÁGIL: JIMENEZ VERONICA MARQUESA" at bounding box center [79, 56] width 92 height 6
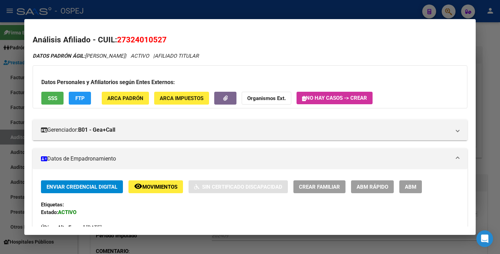
click at [0, 116] on div at bounding box center [250, 127] width 500 height 254
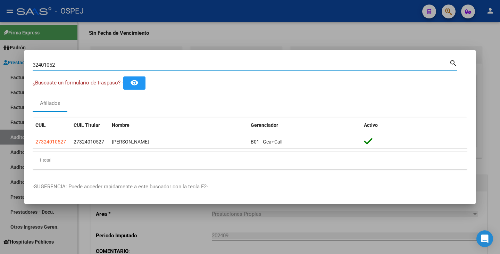
drag, startPoint x: 61, startPoint y: 66, endPoint x: 42, endPoint y: 57, distance: 20.9
click at [0, 57] on div "32401052 Buscar (apellido, dni, cuil, nro traspaso, cuit, obra social) search ¿…" at bounding box center [250, 127] width 500 height 254
paste input "45702318"
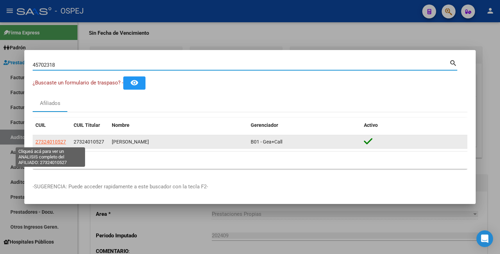
type input "45702318"
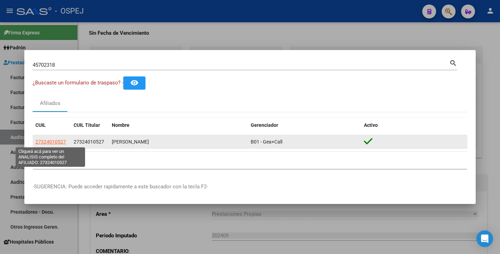
click at [58, 141] on span "27324010527" at bounding box center [50, 142] width 31 height 6
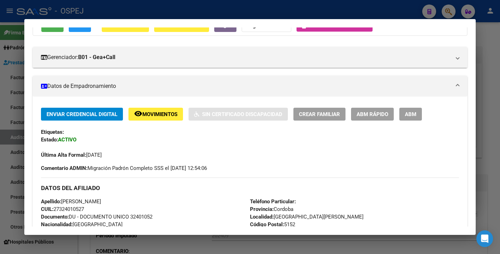
scroll to position [0, 0]
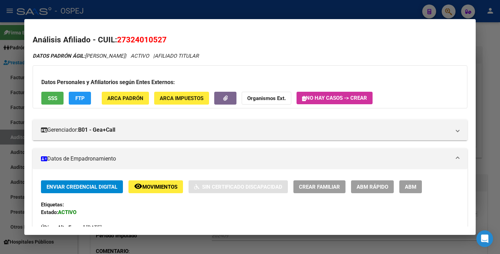
click at [9, 121] on div at bounding box center [250, 127] width 500 height 254
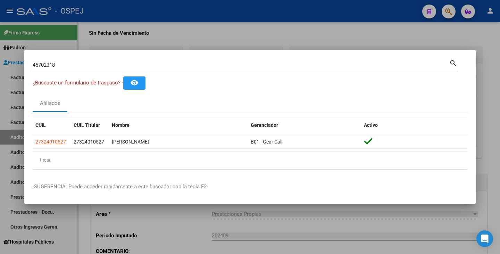
click at [71, 64] on input "45702318" at bounding box center [241, 65] width 417 height 6
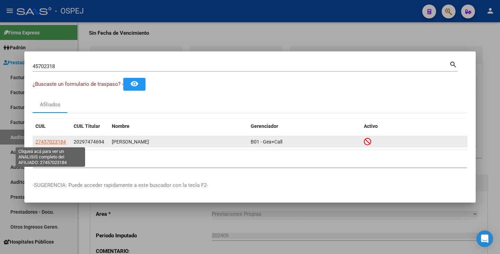
click at [46, 142] on span "27457023184" at bounding box center [50, 142] width 31 height 6
type textarea "27457023184"
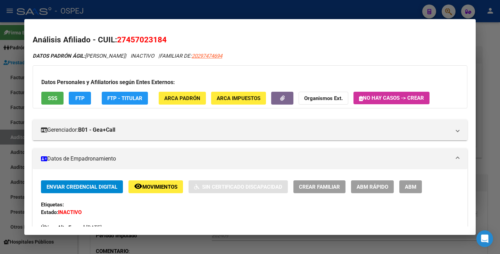
drag, startPoint x: 119, startPoint y: 39, endPoint x: 161, endPoint y: 41, distance: 41.8
click at [168, 35] on h2 "Análisis Afiliado - CUIL: 27457023184" at bounding box center [250, 40] width 435 height 12
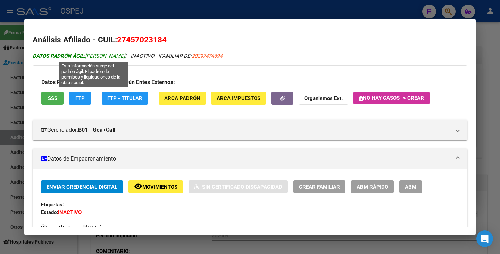
drag, startPoint x: 87, startPoint y: 56, endPoint x: 154, endPoint y: 54, distance: 67.1
click at [125, 54] on span "DATOS PADRÓN ÁGIL: AQUILANO MARIA VICTORIA" at bounding box center [79, 56] width 92 height 6
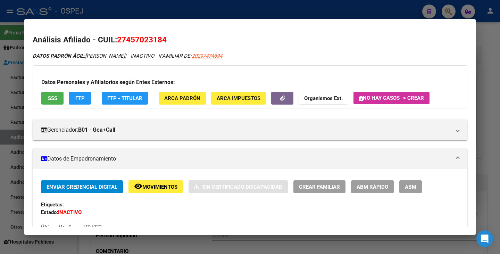
click at [13, 137] on div at bounding box center [250, 127] width 500 height 254
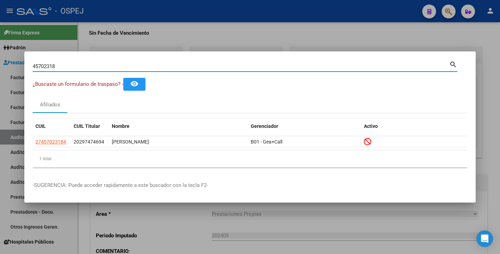
drag, startPoint x: 63, startPoint y: 65, endPoint x: 3, endPoint y: 75, distance: 59.9
click at [0, 70] on div "45702318 Buscar (apellido, dni, cuil, nro traspaso, cuit, obra social) search ¿…" at bounding box center [250, 127] width 500 height 254
paste input "17028053"
type input "17028053"
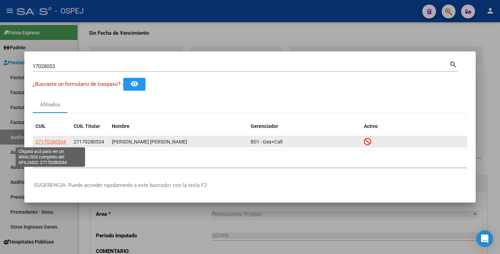
click at [60, 143] on span "27170280534" at bounding box center [50, 142] width 31 height 6
type textarea "27170280534"
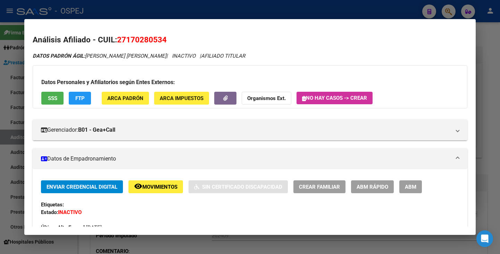
drag, startPoint x: 118, startPoint y: 38, endPoint x: 166, endPoint y: 36, distance: 48.0
click at [166, 36] on span "27170280534" at bounding box center [142, 39] width 50 height 9
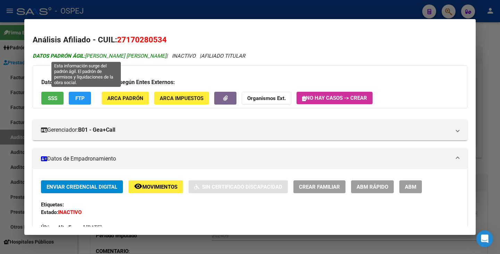
drag, startPoint x: 88, startPoint y: 57, endPoint x: 138, endPoint y: 55, distance: 49.7
click at [138, 55] on span "DATOS PADRÓN ÁGIL: MOINE MARIA ISABEL" at bounding box center [100, 56] width 134 height 6
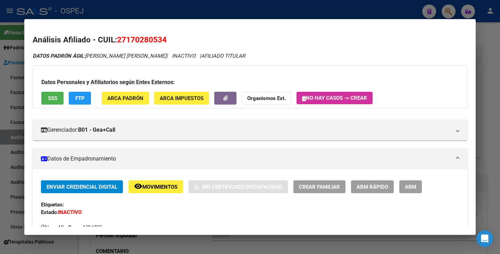
drag, startPoint x: 0, startPoint y: 135, endPoint x: 54, endPoint y: 94, distance: 68.0
click at [1, 134] on div at bounding box center [250, 127] width 500 height 254
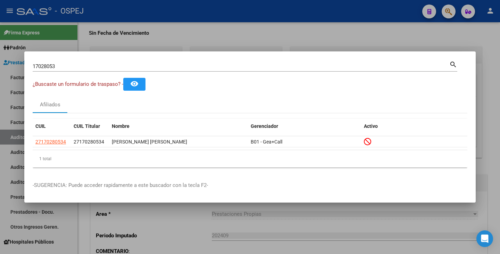
drag, startPoint x: 76, startPoint y: 71, endPoint x: 45, endPoint y: 60, distance: 32.5
click at [44, 61] on div "17028053 Buscar (apellido, dni, cuil, nro traspaso, cuit, obra social)" at bounding box center [241, 66] width 417 height 10
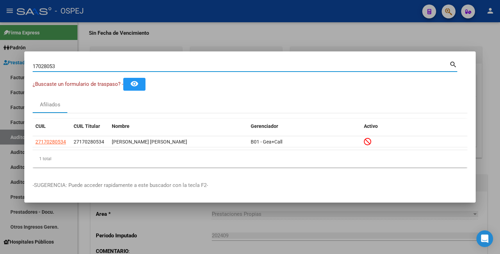
drag, startPoint x: 70, startPoint y: 66, endPoint x: 2, endPoint y: 61, distance: 68.3
click at [2, 61] on div "17028053 Buscar (apellido, dni, cuil, nro traspaso, cuit, obra social) search ¿…" at bounding box center [250, 127] width 500 height 254
paste input "49287005"
type input "49287005"
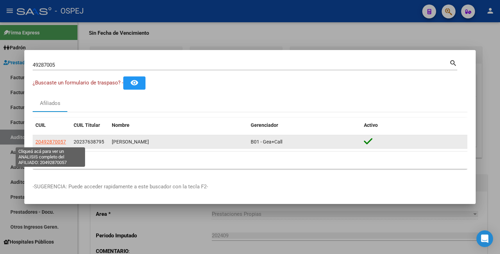
click at [42, 142] on span "20492870057" at bounding box center [50, 142] width 31 height 6
type textarea "20492870057"
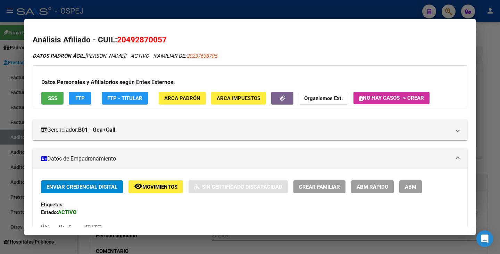
drag, startPoint x: 119, startPoint y: 38, endPoint x: 165, endPoint y: 39, distance: 46.2
click at [165, 39] on span "20492870057" at bounding box center [142, 39] width 50 height 9
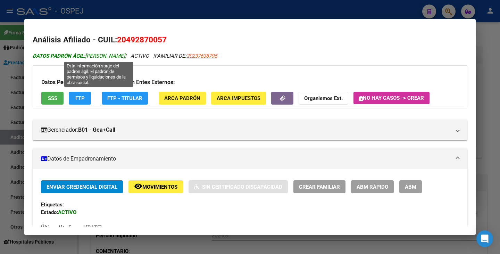
drag, startPoint x: 87, startPoint y: 55, endPoint x: 164, endPoint y: 55, distance: 76.8
click at [125, 55] on span "DATOS PADRÓN ÁGIL: BUSTAMANTE THIAGO JOAQUIN" at bounding box center [79, 56] width 92 height 6
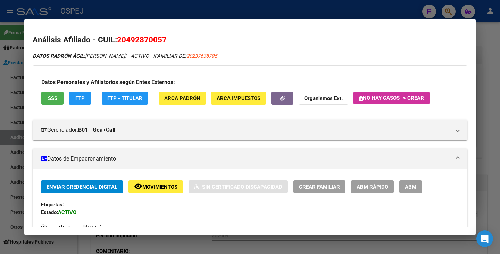
drag, startPoint x: 10, startPoint y: 89, endPoint x: 14, endPoint y: 83, distance: 7.4
click at [11, 88] on div at bounding box center [250, 127] width 500 height 254
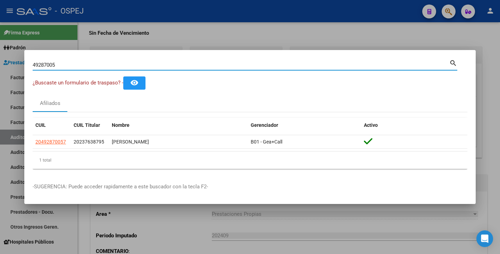
drag, startPoint x: 65, startPoint y: 63, endPoint x: 51, endPoint y: 59, distance: 14.2
click at [0, 59] on div "49287005 Buscar (apellido, dni, cuil, nro traspaso, cuit, obra social) search ¿…" at bounding box center [250, 127] width 500 height 254
paste input "17028053"
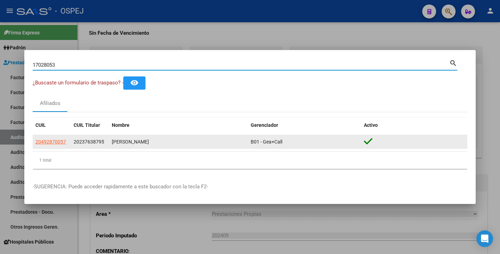
type input "17028053"
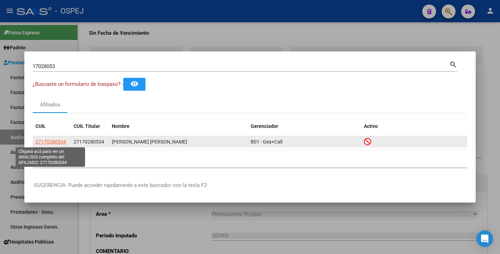
click at [59, 142] on span "27170280534" at bounding box center [50, 142] width 31 height 6
type textarea "27170280534"
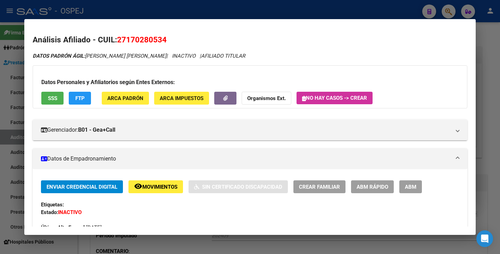
drag, startPoint x: 118, startPoint y: 39, endPoint x: 171, endPoint y: 42, distance: 53.2
click at [171, 42] on h2 "Análisis Afiliado - CUIL: 27170280534" at bounding box center [250, 40] width 435 height 12
click at [13, 128] on div at bounding box center [250, 127] width 500 height 254
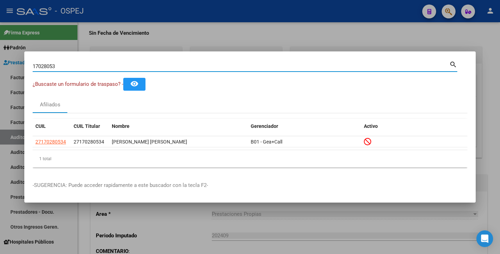
drag, startPoint x: 71, startPoint y: 67, endPoint x: 27, endPoint y: 71, distance: 43.9
click at [0, 68] on div "17028053 Buscar (apellido, dni, cuil, nro traspaso, cuit, obra social) search ¿…" at bounding box center [250, 127] width 500 height 254
paste input "32608715"
type input "32608715"
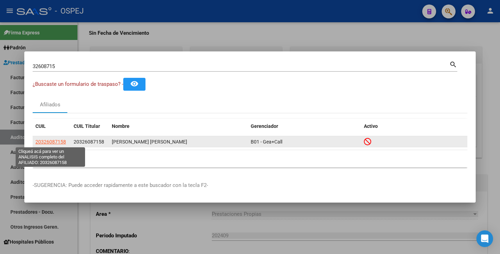
click at [52, 142] on span "20326087158" at bounding box center [50, 142] width 31 height 6
type textarea "20326087158"
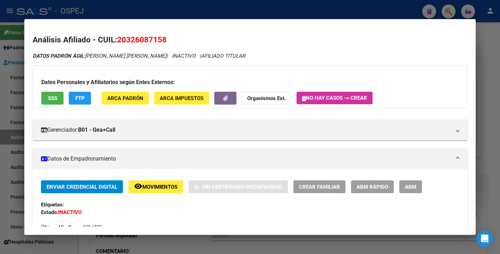
drag, startPoint x: 117, startPoint y: 39, endPoint x: 165, endPoint y: 37, distance: 47.6
click at [165, 37] on span "20326087158" at bounding box center [142, 39] width 50 height 9
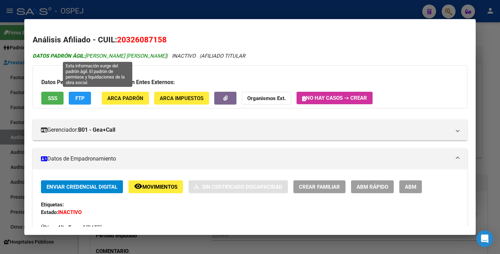
drag, startPoint x: 87, startPoint y: 56, endPoint x: 160, endPoint y: 54, distance: 73.4
click at [160, 54] on span "DATOS PADRÓN ÁGIL: LEDESMA LUIS JONATAN ARIEL" at bounding box center [100, 56] width 134 height 6
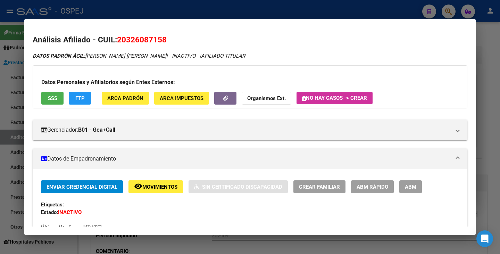
drag, startPoint x: 0, startPoint y: 109, endPoint x: 6, endPoint y: 97, distance: 13.5
click at [1, 108] on div at bounding box center [250, 127] width 500 height 254
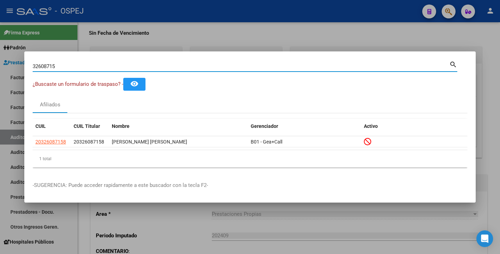
drag, startPoint x: 59, startPoint y: 65, endPoint x: 9, endPoint y: 61, distance: 50.6
click at [9, 61] on div "32608715 Buscar (apellido, dni, cuil, nro traspaso, cuit, obra social) search ¿…" at bounding box center [250, 127] width 500 height 254
paste input "25019644"
type input "25019644"
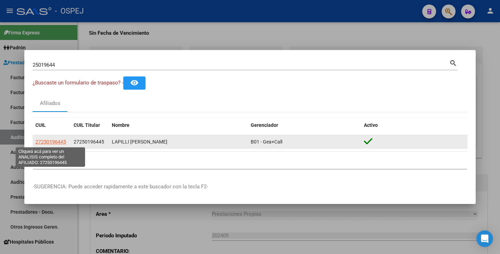
click at [50, 141] on span "27250196445" at bounding box center [50, 142] width 31 height 6
type textarea "27250196445"
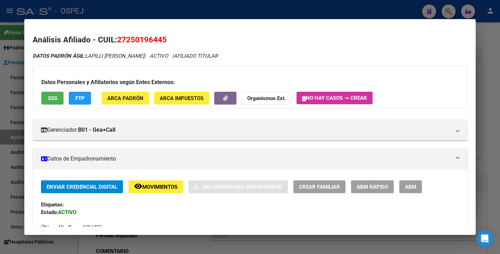
drag, startPoint x: 119, startPoint y: 41, endPoint x: 168, endPoint y: 36, distance: 49.2
click at [168, 36] on h2 "Análisis Afiliado - CUIL: 27250196445" at bounding box center [250, 40] width 435 height 12
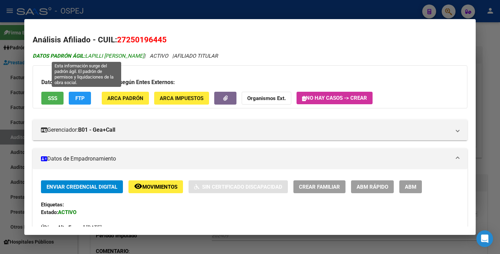
drag, startPoint x: 88, startPoint y: 56, endPoint x: 138, endPoint y: 56, distance: 50.4
click at [138, 56] on span "DATOS PADRÓN ÁGIL: LAPILLI MARIA ELENA" at bounding box center [89, 56] width 112 height 6
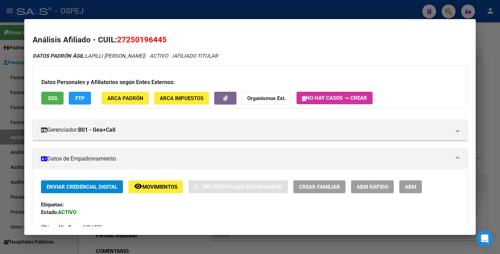
click at [0, 115] on div at bounding box center [250, 127] width 500 height 254
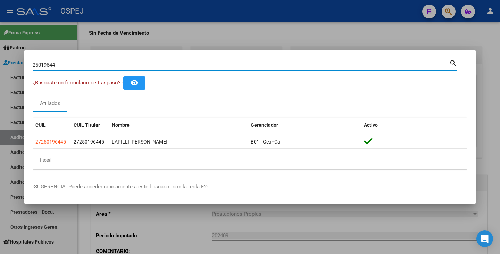
drag, startPoint x: 60, startPoint y: 66, endPoint x: 8, endPoint y: 58, distance: 52.8
click at [8, 58] on div "25019644 Buscar (apellido, dni, cuil, nro traspaso, cuit, obra social) search ¿…" at bounding box center [250, 127] width 500 height 254
paste input "20439882"
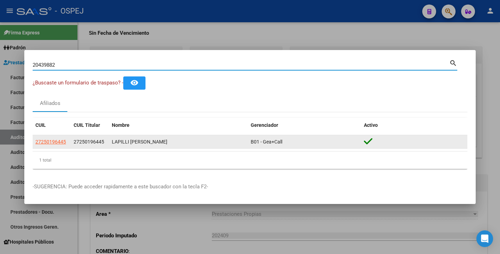
type input "20439882"
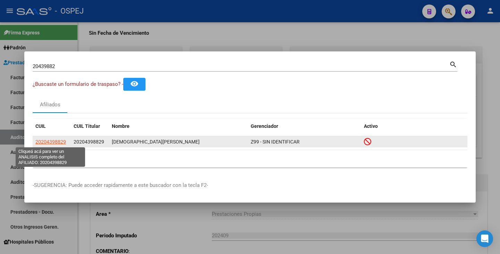
click at [49, 142] on span "20204398829" at bounding box center [50, 142] width 31 height 6
type textarea "20204398829"
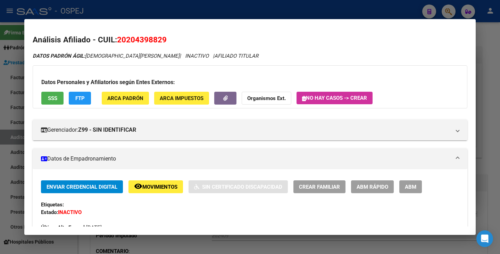
drag, startPoint x: 120, startPoint y: 38, endPoint x: 196, endPoint y: 36, distance: 76.1
click at [196, 36] on h2 "Análisis Afiliado - CUIL: 20204398829" at bounding box center [250, 40] width 435 height 12
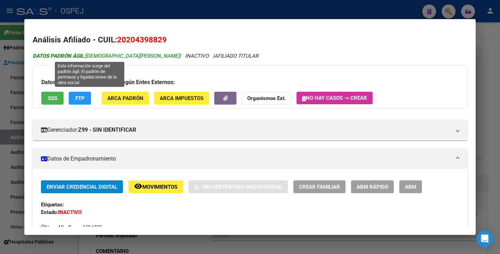
drag, startPoint x: 87, startPoint y: 55, endPoint x: 145, endPoint y: 52, distance: 58.4
click at [145, 53] on span "DATOS PADRÓN ÁGIL: CRISTIANI JORGE PABLO" at bounding box center [106, 56] width 147 height 6
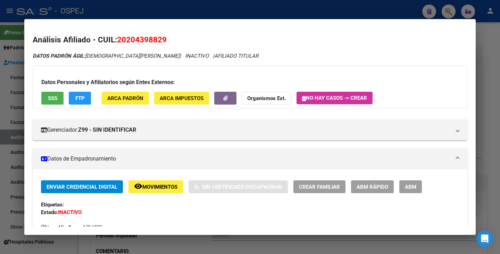
click at [0, 149] on div at bounding box center [250, 127] width 500 height 254
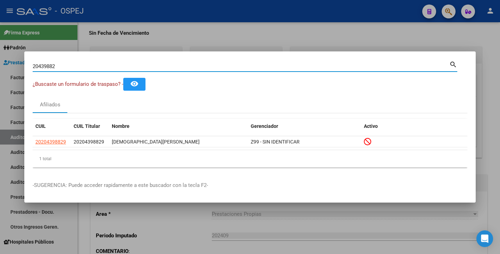
drag, startPoint x: 76, startPoint y: 66, endPoint x: 0, endPoint y: 59, distance: 76.4
click at [0, 59] on div "20439882 Buscar (apellido, dni, cuil, nro traspaso, cuit, obra social) search ¿…" at bounding box center [250, 127] width 500 height 254
paste input "28766821"
type input "28766821"
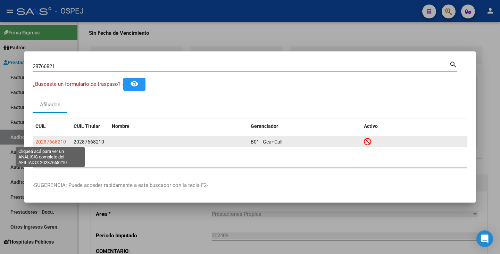
click at [48, 141] on span "20287668210" at bounding box center [50, 142] width 31 height 6
type textarea "20287668210"
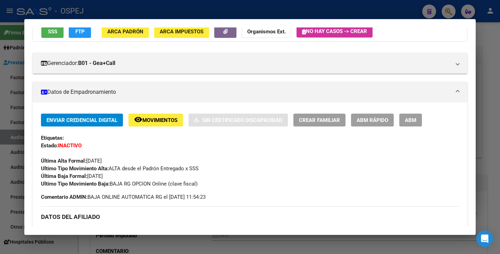
scroll to position [69, 0]
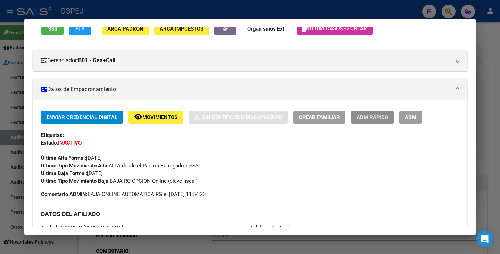
click at [363, 118] on span "ABM Rápido" at bounding box center [373, 117] width 32 height 6
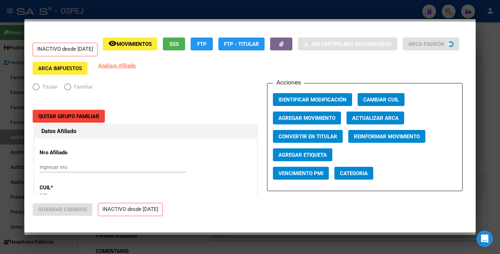
radio input "true"
type input "20-06556237-6"
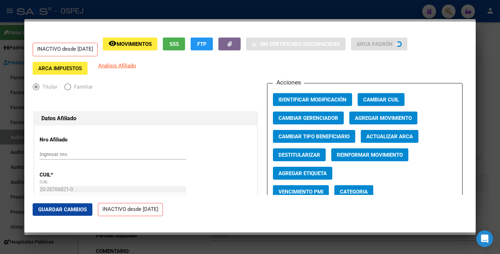
click at [390, 135] on span "Actualizar ARCA" at bounding box center [390, 136] width 47 height 6
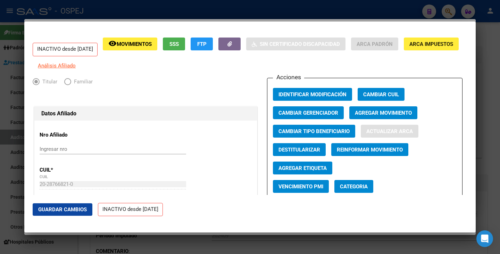
type input "BARRIOS"
type input "FERNANDO SEBASTIAN"
type input "[GEOGRAPHIC_DATA][PERSON_NAME]"
type input "ROQUE SAENZ PEÑA"
type input "467"
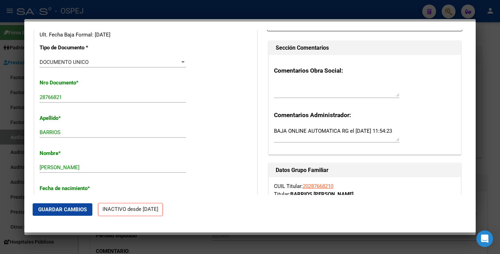
scroll to position [174, 0]
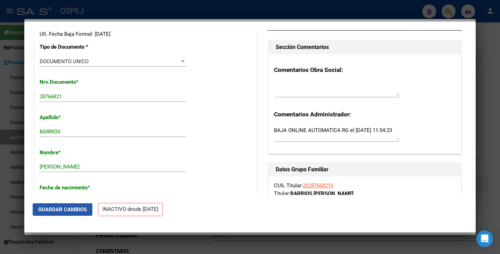
click at [54, 212] on span "Guardar Cambios" at bounding box center [62, 209] width 49 height 6
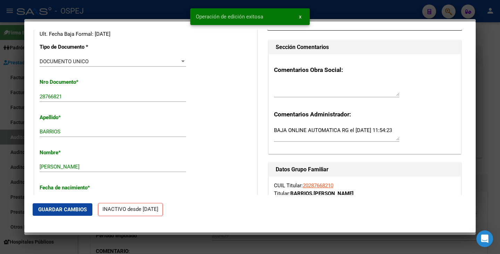
click at [0, 104] on div at bounding box center [250, 127] width 500 height 254
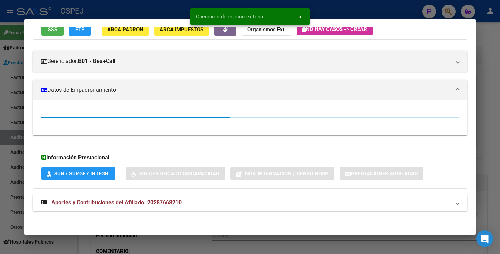
scroll to position [69, 0]
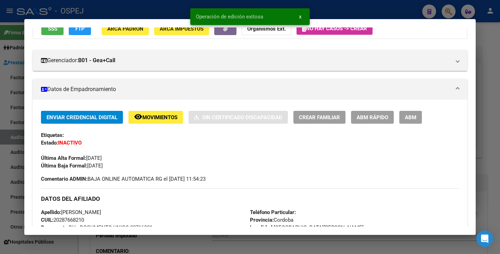
click at [7, 120] on div at bounding box center [250, 127] width 500 height 254
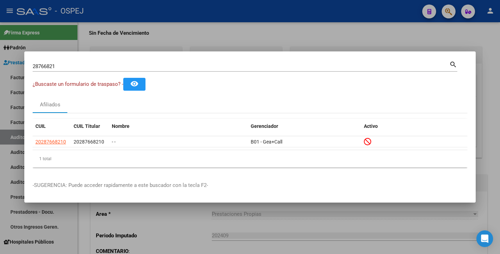
click at [72, 61] on div "28766821 Buscar (apellido, dni, cuil, nro traspaso, cuit, obra social)" at bounding box center [241, 66] width 417 height 10
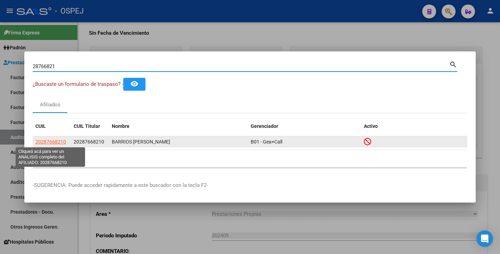
click at [49, 142] on span "20287668210" at bounding box center [50, 142] width 31 height 6
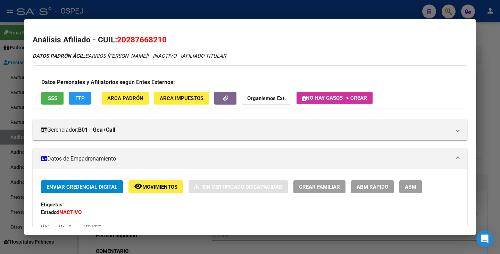
drag, startPoint x: 118, startPoint y: 38, endPoint x: 170, endPoint y: 36, distance: 51.5
click at [175, 36] on h2 "Análisis Afiliado - CUIL: 20287668210" at bounding box center [250, 40] width 435 height 12
drag, startPoint x: 88, startPoint y: 58, endPoint x: 164, endPoint y: 52, distance: 75.9
click at [15, 116] on div at bounding box center [250, 127] width 500 height 254
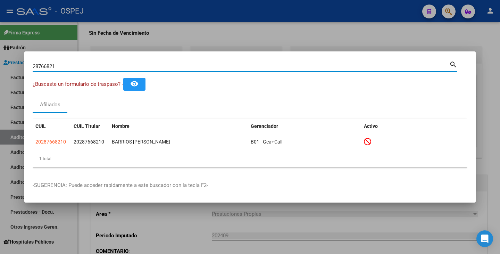
drag, startPoint x: 55, startPoint y: 64, endPoint x: 7, endPoint y: 63, distance: 48.0
click at [7, 63] on div "28766821 Buscar (apellido, dni, cuil, nro traspaso, cuit, obra social) search ¿…" at bounding box center [250, 127] width 500 height 254
paste input "33389485"
type input "33389485"
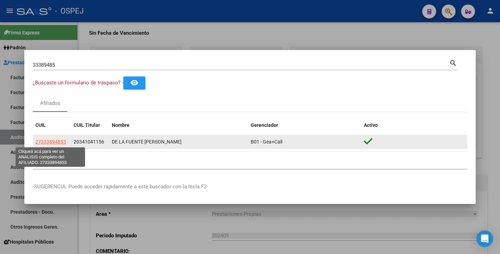
click at [60, 141] on span "27333894853" at bounding box center [50, 142] width 31 height 6
type textarea "27333894853"
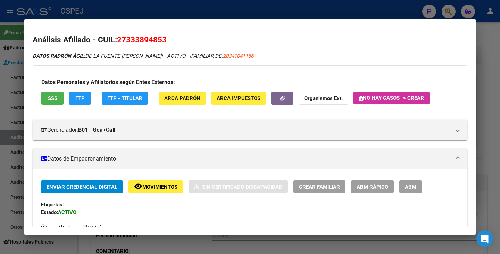
drag, startPoint x: 119, startPoint y: 40, endPoint x: 163, endPoint y: 36, distance: 44.3
click at [165, 36] on span "27333894853" at bounding box center [142, 39] width 50 height 9
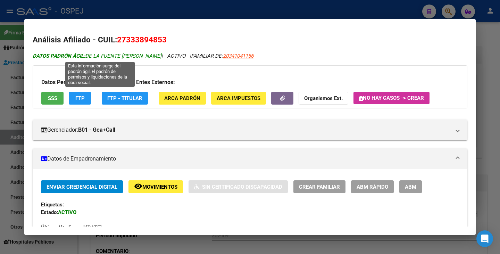
drag, startPoint x: 87, startPoint y: 54, endPoint x: 166, endPoint y: 55, distance: 79.2
click at [162, 55] on span "DATOS PADRÓN ÁGIL: DE LA FUENTE MARIA FLORENCIA" at bounding box center [97, 56] width 129 height 6
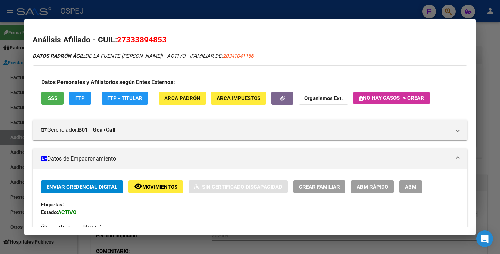
click at [8, 95] on div at bounding box center [250, 127] width 500 height 254
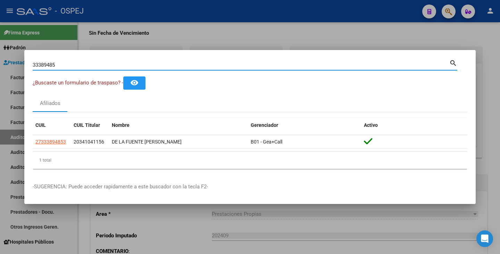
drag, startPoint x: 59, startPoint y: 66, endPoint x: 2, endPoint y: 54, distance: 58.6
click at [2, 54] on div "33389485 Buscar (apellido, dni, cuil, nro traspaso, cuit, obra social) search ¿…" at bounding box center [250, 127] width 500 height 254
paste input "23322636"
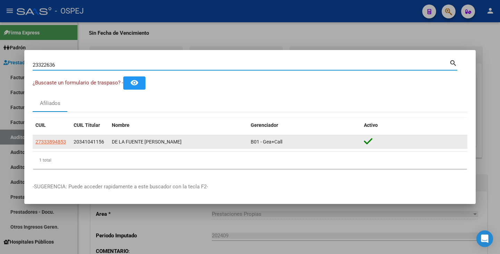
type input "23322636"
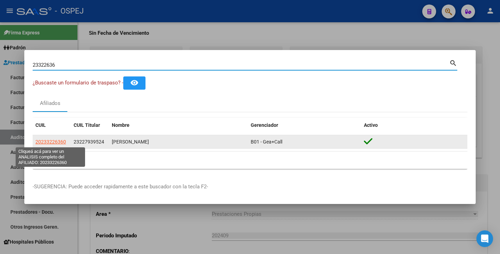
click at [50, 142] on span "20233226360" at bounding box center [50, 142] width 31 height 6
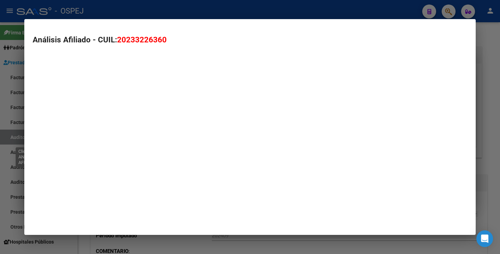
type textarea "20233226360"
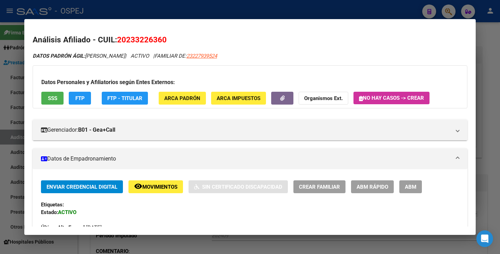
drag, startPoint x: 119, startPoint y: 39, endPoint x: 164, endPoint y: 37, distance: 45.6
click at [172, 39] on h2 "Análisis Afiliado - CUIL: 20233226360" at bounding box center [250, 40] width 435 height 12
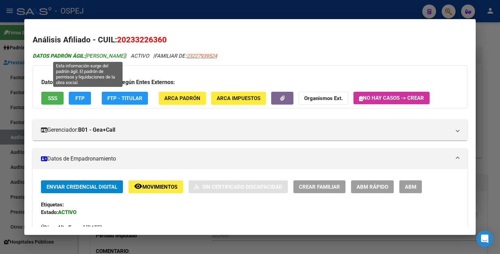
drag, startPoint x: 86, startPoint y: 56, endPoint x: 141, endPoint y: 58, distance: 55.3
click at [125, 58] on span "DATOS PADRÓN ÁGIL: VIVANCO ENZO DANIEL" at bounding box center [79, 56] width 92 height 6
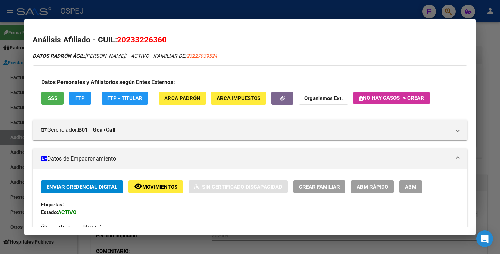
click at [0, 104] on div at bounding box center [250, 127] width 500 height 254
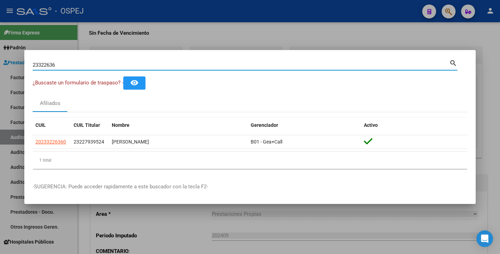
drag, startPoint x: 71, startPoint y: 64, endPoint x: 0, endPoint y: 61, distance: 70.6
click at [0, 61] on div "23322636 Buscar (apellido, dni, cuil, nro traspaso, cuit, obra social) search ¿…" at bounding box center [250, 127] width 500 height 254
paste input "56453860"
type input "56453860"
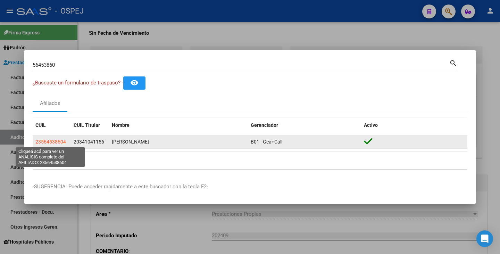
click at [54, 139] on span "23564538604" at bounding box center [50, 142] width 31 height 6
type textarea "23564538604"
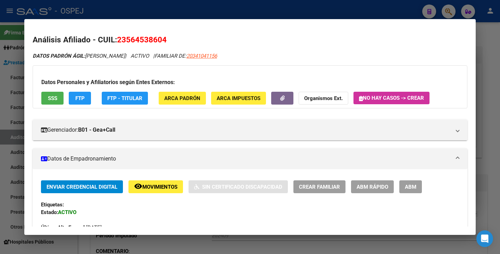
drag, startPoint x: 120, startPoint y: 39, endPoint x: 160, endPoint y: 39, distance: 40.0
click at [160, 39] on span "23564538604" at bounding box center [142, 39] width 50 height 9
click at [158, 39] on span "23564538604" at bounding box center [142, 39] width 50 height 9
click at [122, 42] on span "23564538604" at bounding box center [142, 39] width 50 height 9
drag, startPoint x: 119, startPoint y: 40, endPoint x: 166, endPoint y: 39, distance: 46.9
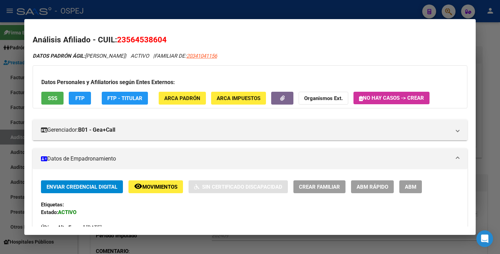
click at [166, 39] on span "23564538604" at bounding box center [142, 39] width 50 height 9
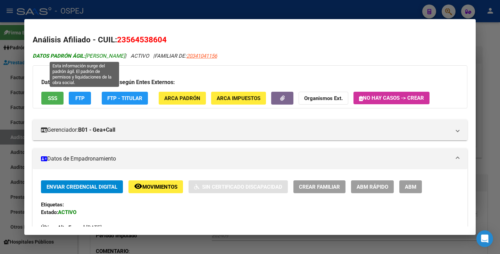
click at [89, 56] on span "DATOS PADRÓN ÁGIL: ROLDAN AZUL LUNA" at bounding box center [79, 56] width 92 height 6
drag, startPoint x: 87, startPoint y: 55, endPoint x: 134, endPoint y: 57, distance: 47.3
click at [125, 57] on span "DATOS PADRÓN ÁGIL: ROLDAN AZUL LUNA" at bounding box center [79, 56] width 92 height 6
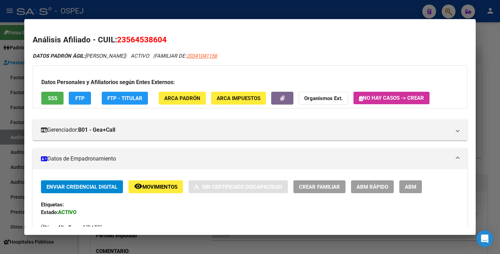
click at [0, 142] on div at bounding box center [250, 127] width 500 height 254
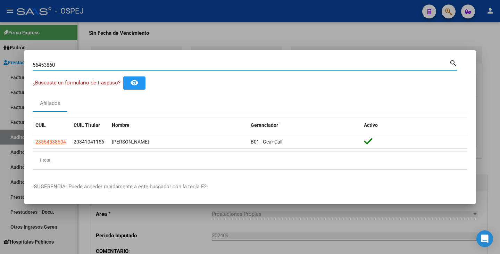
drag, startPoint x: 56, startPoint y: 65, endPoint x: 12, endPoint y: 55, distance: 45.1
click at [12, 55] on div "56453860 Buscar (apellido, dni, cuil, nro traspaso, cuit, obra social) search ¿…" at bounding box center [250, 127] width 500 height 254
paste input "45482410"
type input "45482410"
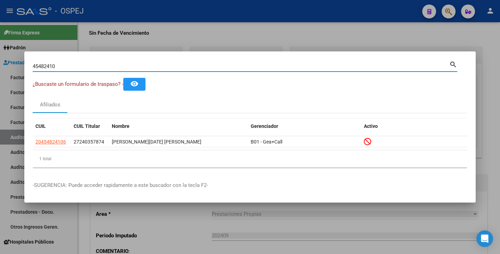
drag, startPoint x: 67, startPoint y: 66, endPoint x: 9, endPoint y: 64, distance: 58.1
click at [9, 64] on div "45482410 Buscar (apellido, dni, cuil, nro traspaso, cuit, obra social) search ¿…" at bounding box center [250, 127] width 500 height 254
paste input "45482410"
drag, startPoint x: 57, startPoint y: 67, endPoint x: 6, endPoint y: 55, distance: 53.2
click at [6, 55] on div "45482410 Buscar (apellido, dni, cuil, nro traspaso, cuit, obra social) search ¿…" at bounding box center [250, 127] width 500 height 254
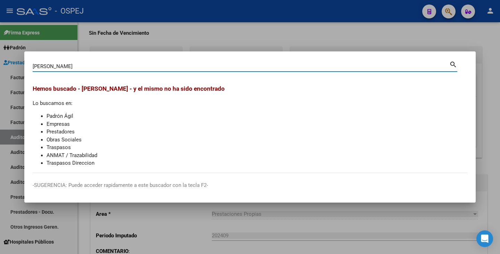
type input "bianco"
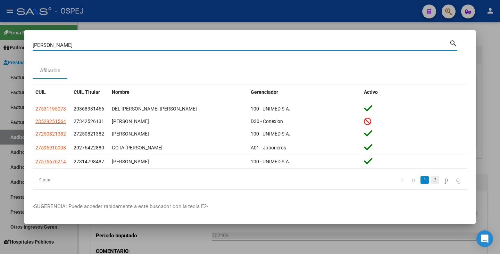
click at [431, 179] on link "2" at bounding box center [435, 180] width 8 height 8
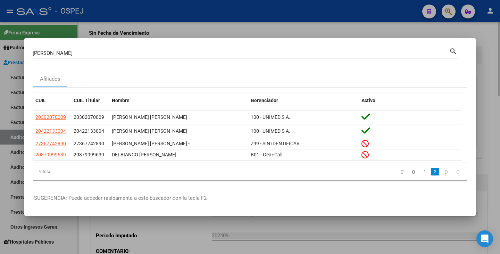
click at [366, 228] on div at bounding box center [250, 127] width 500 height 254
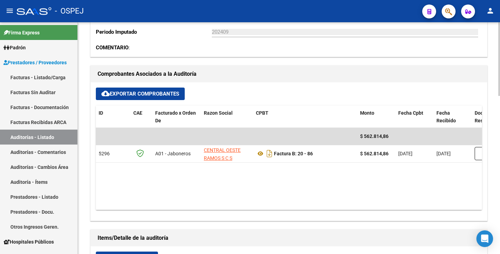
scroll to position [104, 0]
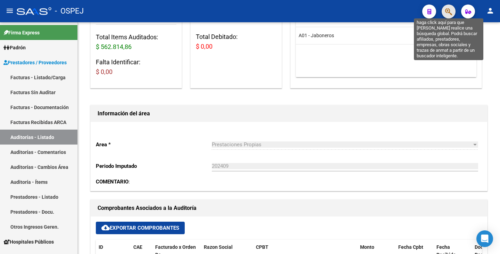
click at [448, 13] on icon "button" at bounding box center [448, 12] width 7 height 8
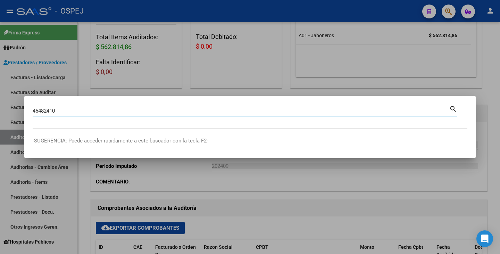
type input "45482410"
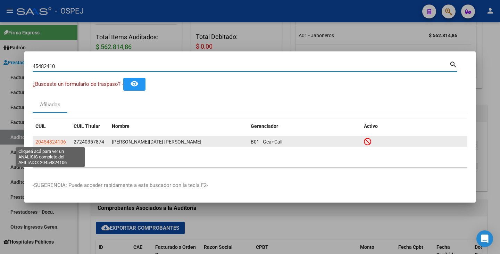
click at [57, 141] on span "20454824106" at bounding box center [50, 142] width 31 height 6
type textarea "20454824106"
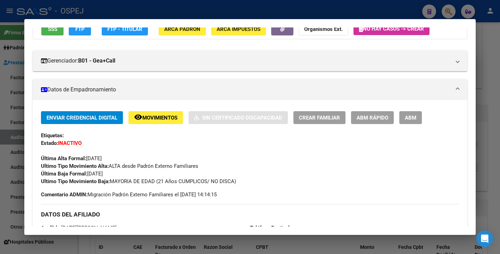
scroll to position [139, 0]
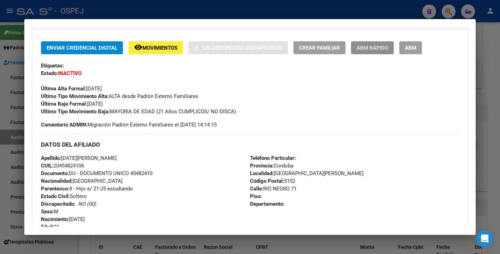
click at [371, 44] on span "ABM Rápido" at bounding box center [373, 47] width 32 height 6
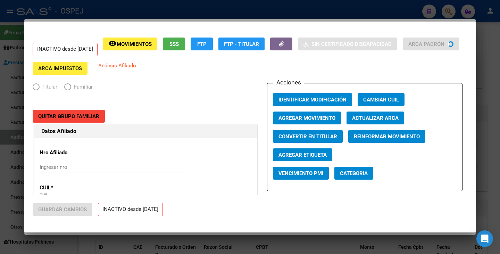
radio input "true"
type input "30-71736896-3"
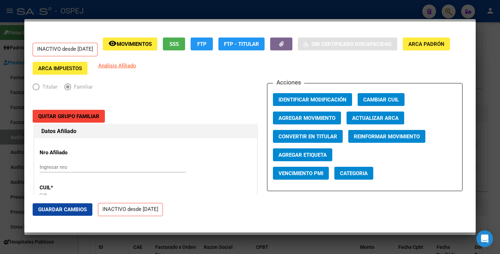
click at [382, 118] on span "Actualizar ARCA" at bounding box center [375, 118] width 47 height 6
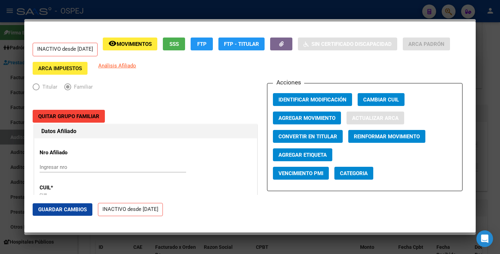
type input "BIANCO GUSTAVO"
type input "VILLA CARLOS PA"
type input "RIO NEGRO"
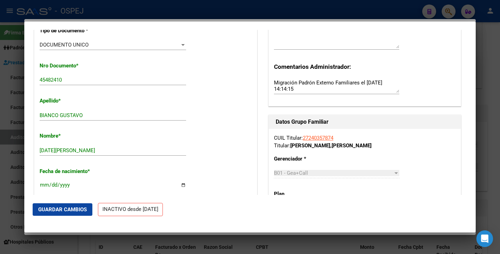
scroll to position [208, 0]
drag, startPoint x: 75, startPoint y: 150, endPoint x: 6, endPoint y: 146, distance: 69.3
click at [6, 146] on div "45482410 Buscar (apellido, dni, cuil, nro traspaso, cuit, obra social) search ¿…" at bounding box center [250, 127] width 500 height 254
drag, startPoint x: 60, startPoint y: 115, endPoint x: 88, endPoint y: 114, distance: 28.5
click at [88, 114] on input "BIANCO GUSTAVO" at bounding box center [113, 115] width 147 height 6
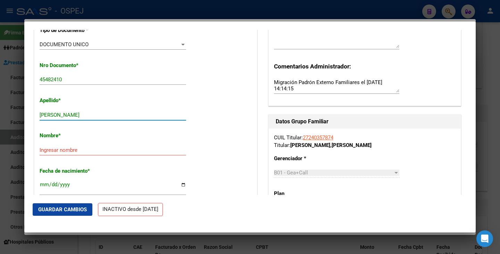
type input "BIANCO"
paste input "GUSTAVO"
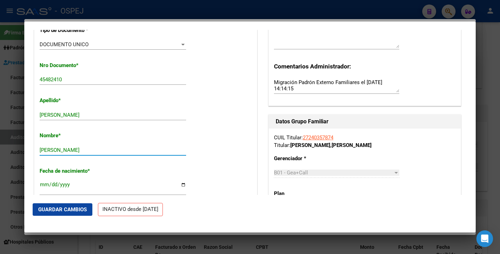
type input "GUSTAVO"
click at [66, 209] on span "Guardar Cambios" at bounding box center [62, 209] width 49 height 6
click at [72, 213] on button "Guardar Cambios" at bounding box center [63, 209] width 60 height 13
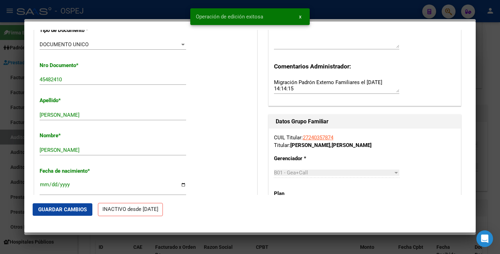
click at [14, 191] on div at bounding box center [250, 127] width 500 height 254
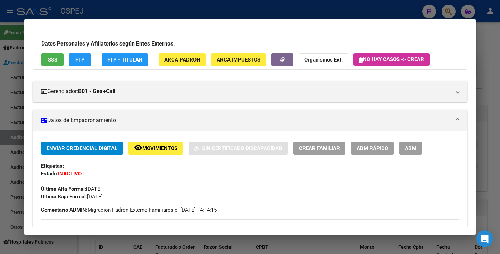
scroll to position [0, 0]
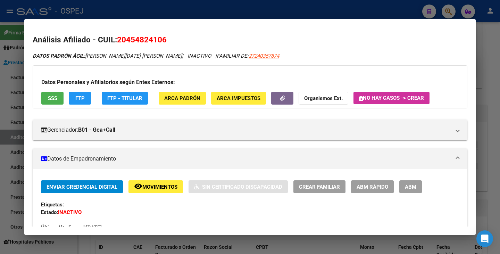
drag, startPoint x: 119, startPoint y: 39, endPoint x: 166, endPoint y: 38, distance: 46.6
click at [166, 38] on span "20454824106" at bounding box center [142, 39] width 50 height 9
drag, startPoint x: 90, startPoint y: 57, endPoint x: 177, endPoint y: 55, distance: 87.2
click at [177, 55] on icon "DATOS PADRÓN ÁGIL: MONTEFUSCO GOMEZ LUCIA MAGALI | INACTIVO | FAMILIAR DE: 2724…" at bounding box center [156, 56] width 247 height 6
click at [166, 39] on span "20454824106" at bounding box center [142, 39] width 50 height 9
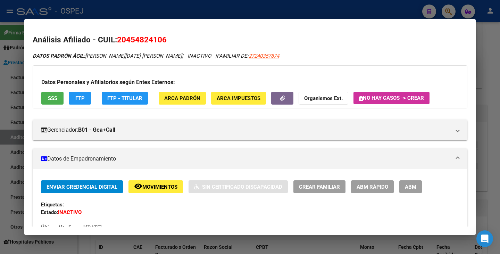
click at [0, 107] on div at bounding box center [250, 127] width 500 height 254
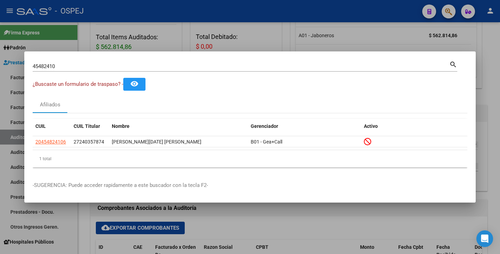
click at [65, 65] on input "45482410" at bounding box center [241, 66] width 417 height 6
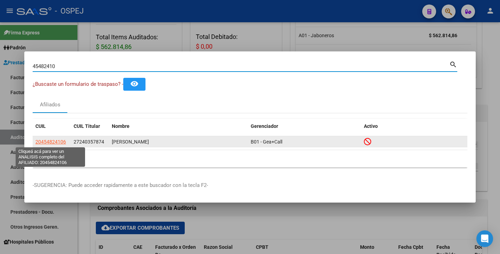
click at [44, 142] on span "20454824106" at bounding box center [50, 142] width 31 height 6
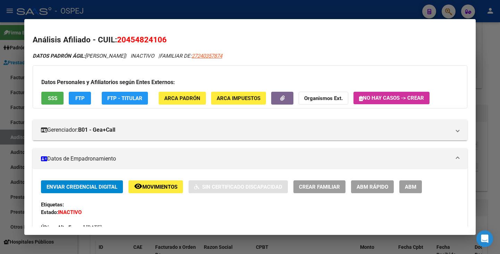
drag, startPoint x: 119, startPoint y: 39, endPoint x: 156, endPoint y: 38, distance: 36.5
click at [182, 33] on mat-dialog-content "Análisis Afiliado - CUIL: 20454824106 DATOS PADRÓN ÁGIL: BIANCO GUSTAVO | INACT…" at bounding box center [250, 126] width 452 height 199
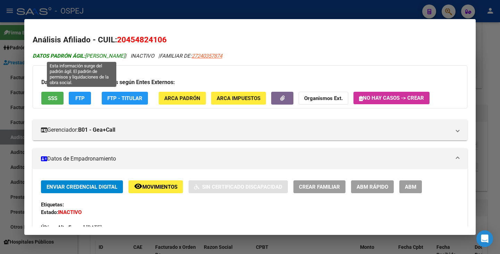
drag, startPoint x: 87, startPoint y: 56, endPoint x: 129, endPoint y: 57, distance: 42.4
click at [125, 57] on span "DATOS PADRÓN ÁGIL: BIANCO GUSTAVO" at bounding box center [79, 56] width 92 height 6
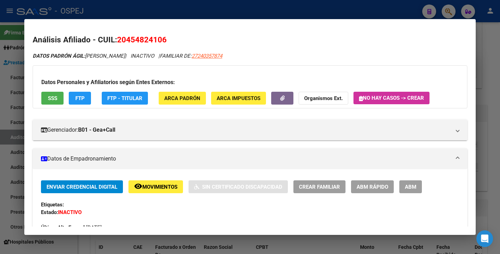
click at [16, 100] on div at bounding box center [250, 127] width 500 height 254
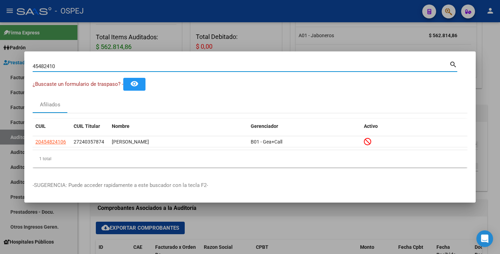
drag, startPoint x: 56, startPoint y: 68, endPoint x: 56, endPoint y: 58, distance: 10.1
click at [1, 63] on div "45482410 Buscar (apellido, dni, cuil, nro traspaso, cuit, obra social) search ¿…" at bounding box center [250, 127] width 500 height 254
paste input "56749486"
type input "56749486"
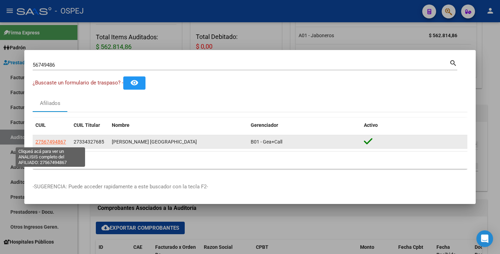
click at [57, 140] on span "27567494867" at bounding box center [50, 142] width 31 height 6
type textarea "27567494867"
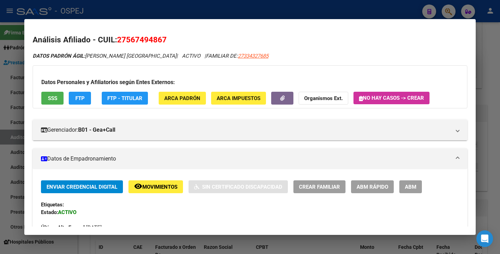
drag, startPoint x: 118, startPoint y: 41, endPoint x: 166, endPoint y: 38, distance: 47.3
click at [166, 38] on span "27567494867" at bounding box center [142, 39] width 50 height 9
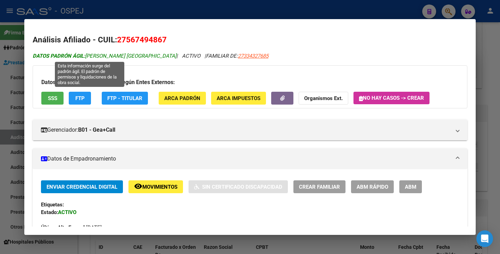
drag, startPoint x: 85, startPoint y: 54, endPoint x: 89, endPoint y: 54, distance: 3.8
click at [89, 54] on span "DATOS PADRÓN ÁGIL: GOMEZ ORTIZ PAZ INDIA" at bounding box center [105, 56] width 144 height 6
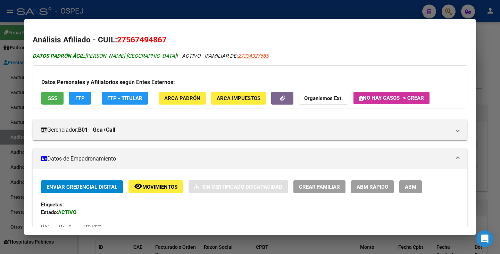
click at [87, 55] on span "DATOS PADRÓN ÁGIL: GOMEZ ORTIZ PAZ INDIA" at bounding box center [105, 56] width 144 height 6
drag, startPoint x: 87, startPoint y: 55, endPoint x: 146, endPoint y: 59, distance: 58.6
click at [146, 59] on div "DATOS PADRÓN ÁGIL: GOMEZ ORTIZ PAZ INDIA | ACTIVO | FAMILIAR DE: 27334327685" at bounding box center [250, 56] width 435 height 8
click at [0, 143] on div at bounding box center [250, 127] width 500 height 254
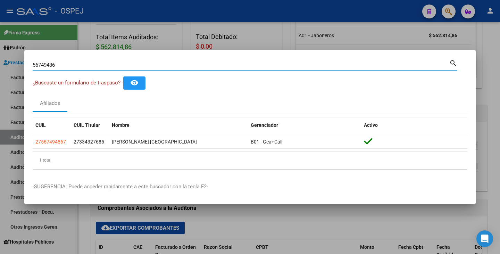
drag, startPoint x: 55, startPoint y: 66, endPoint x: 17, endPoint y: 64, distance: 37.6
click at [17, 64] on div "56749486 Buscar (apellido, dni, cuil, nro traspaso, cuit, obra social) search ¿…" at bounding box center [250, 127] width 500 height 254
paste input "50334260"
type input "50334260"
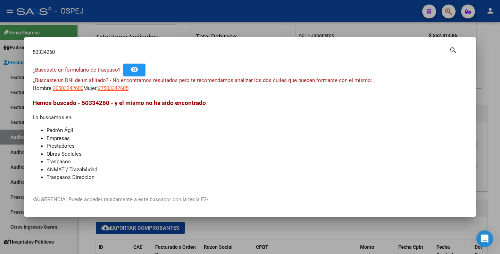
click at [112, 92] on app-link-go-to "27503342605" at bounding box center [113, 88] width 31 height 8
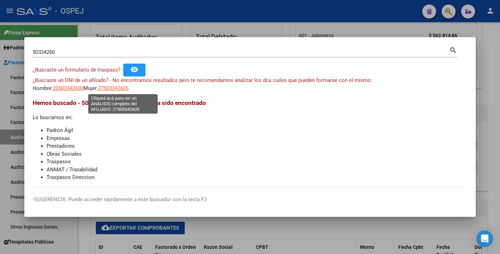
click at [113, 89] on span "27503342605" at bounding box center [113, 88] width 31 height 6
type textarea "27503342605"
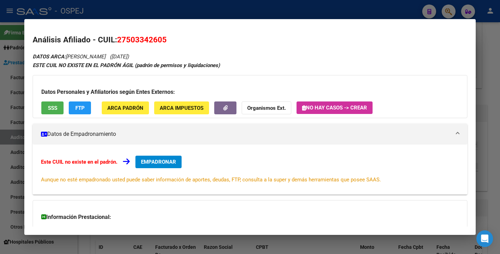
drag, startPoint x: 118, startPoint y: 38, endPoint x: 166, endPoint y: 38, distance: 48.0
click at [166, 38] on span "27503342605" at bounding box center [142, 39] width 50 height 9
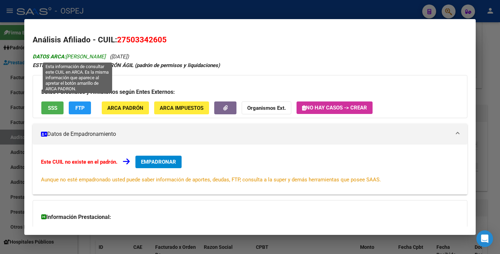
drag, startPoint x: 68, startPoint y: 57, endPoint x: 120, endPoint y: 57, distance: 51.8
click at [106, 57] on span "DATOS ARCA: ALTAMIRANO CELESTE" at bounding box center [69, 57] width 73 height 6
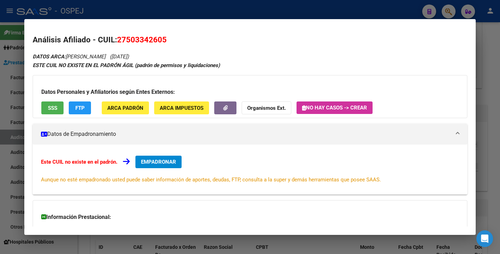
click at [3, 66] on div at bounding box center [250, 127] width 500 height 254
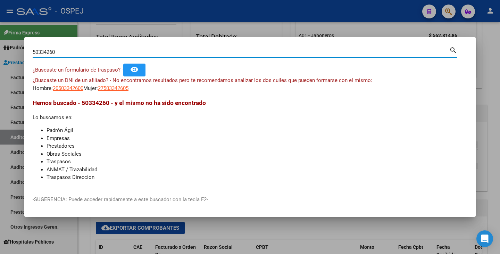
drag, startPoint x: 57, startPoint y: 52, endPoint x: 6, endPoint y: 49, distance: 50.5
click at [6, 49] on div "50334260 Buscar (apellido, dni, cuil, nro traspaso, cuit, obra social) search ¿…" at bounding box center [250, 127] width 500 height 254
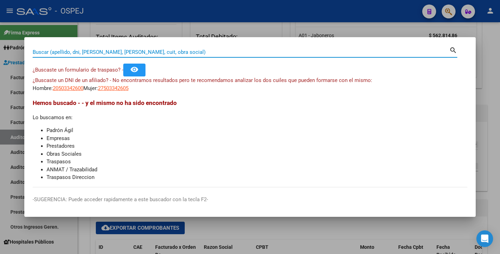
paste input "57263829"
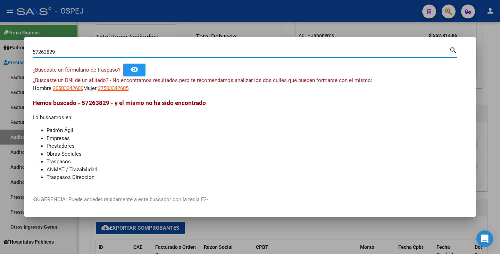
type input "57263829"
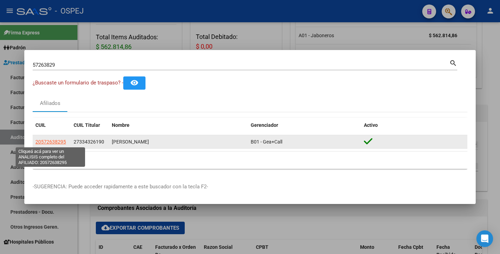
click at [48, 143] on span "20572638295" at bounding box center [50, 142] width 31 height 6
type textarea "20572638295"
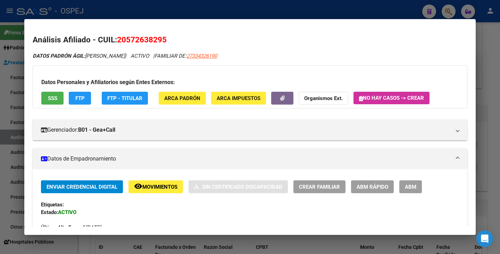
drag, startPoint x: 118, startPoint y: 39, endPoint x: 166, endPoint y: 39, distance: 47.3
click at [166, 39] on span "20572638295" at bounding box center [142, 39] width 50 height 9
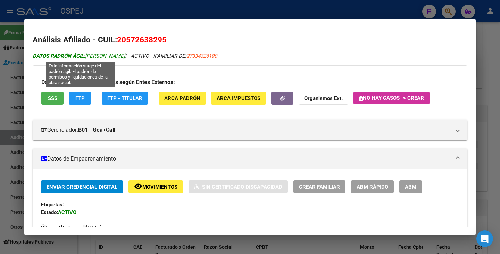
drag, startPoint x: 87, startPoint y: 55, endPoint x: 128, endPoint y: 56, distance: 40.7
click at [125, 56] on span "DATOS PADRÓN ÁGIL: MONTI AUGUSTO" at bounding box center [79, 56] width 92 height 6
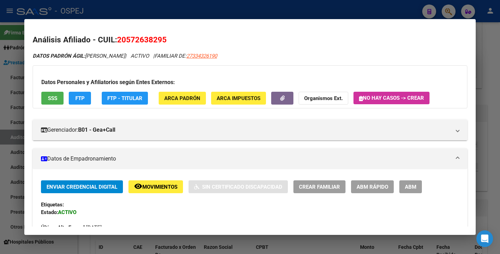
drag, startPoint x: 0, startPoint y: 96, endPoint x: 12, endPoint y: 68, distance: 30.2
click at [0, 96] on div at bounding box center [250, 127] width 500 height 254
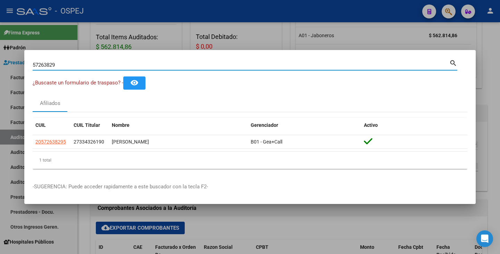
drag, startPoint x: 62, startPoint y: 66, endPoint x: 9, endPoint y: 68, distance: 52.9
click at [7, 66] on div "57263829 Buscar (apellido, dni, cuil, nro traspaso, cuit, obra social) search ¿…" at bounding box center [250, 127] width 500 height 254
paste input "36120788"
type input "36120788"
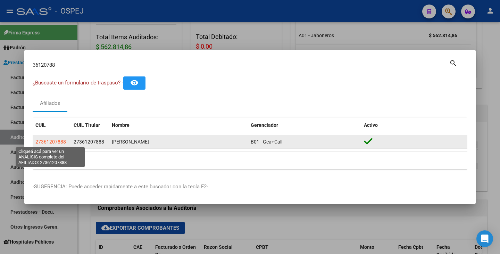
click at [52, 142] on span "27361207888" at bounding box center [50, 142] width 31 height 6
type textarea "27361207888"
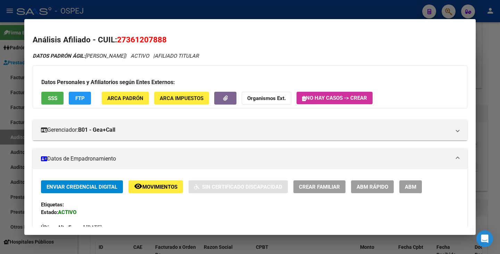
drag, startPoint x: 118, startPoint y: 37, endPoint x: 166, endPoint y: 39, distance: 47.6
click at [166, 39] on span "27361207888" at bounding box center [142, 39] width 50 height 9
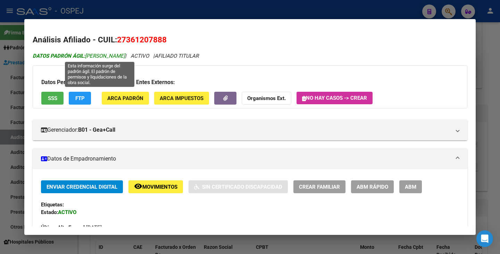
drag, startPoint x: 88, startPoint y: 55, endPoint x: 164, endPoint y: 55, distance: 76.1
click at [125, 55] on span "DATOS PADRÓN ÁGIL: BARRIONUEVO YANINA VANESSA" at bounding box center [79, 56] width 92 height 6
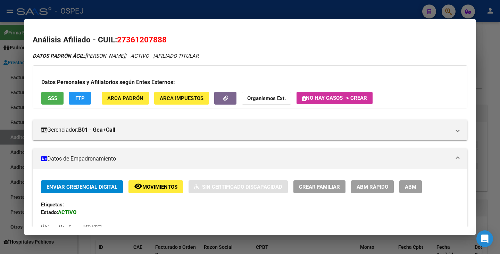
drag, startPoint x: 0, startPoint y: 134, endPoint x: 30, endPoint y: 106, distance: 41.3
click at [0, 134] on div at bounding box center [250, 127] width 500 height 254
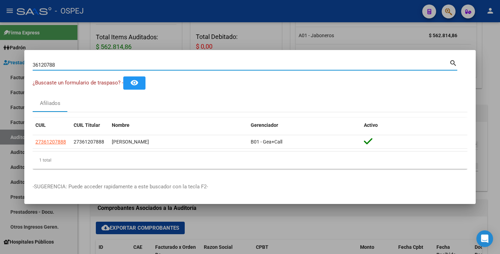
drag, startPoint x: 71, startPoint y: 63, endPoint x: 4, endPoint y: 59, distance: 66.5
click at [4, 59] on div "36120788 Buscar (apellido, dni, cuil, nro traspaso, cuit, obra social) search ¿…" at bounding box center [250, 127] width 500 height 254
paste input "23637715"
type input "23637715"
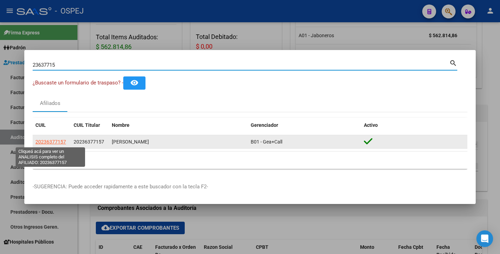
click at [57, 143] on span "20236377157" at bounding box center [50, 142] width 31 height 6
type textarea "20236377157"
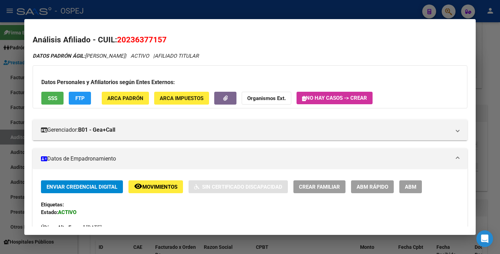
drag, startPoint x: 119, startPoint y: 38, endPoint x: 165, endPoint y: 42, distance: 46.4
click at [165, 42] on span "20236377157" at bounding box center [142, 39] width 50 height 9
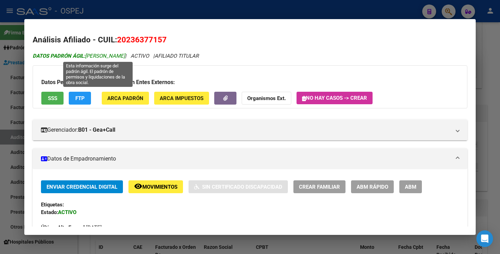
drag, startPoint x: 88, startPoint y: 54, endPoint x: 101, endPoint y: 54, distance: 12.9
click at [106, 59] on span "DATOS PADRÓN ÁGIL: ROLDAN MARCELO ALEJANDRO" at bounding box center [79, 56] width 92 height 6
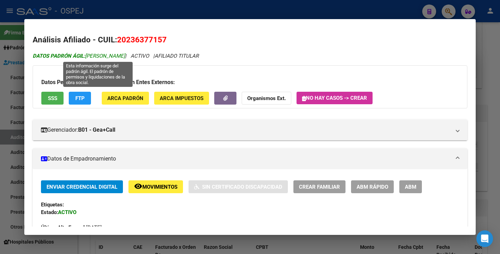
drag, startPoint x: 87, startPoint y: 54, endPoint x: 162, endPoint y: 57, distance: 74.4
click at [125, 57] on span "DATOS PADRÓN ÁGIL: ROLDAN MARCELO ALEJANDRO" at bounding box center [79, 56] width 92 height 6
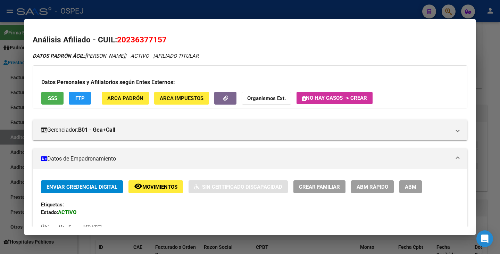
drag, startPoint x: 0, startPoint y: 121, endPoint x: 3, endPoint y: 116, distance: 6.6
click at [0, 122] on div at bounding box center [250, 127] width 500 height 254
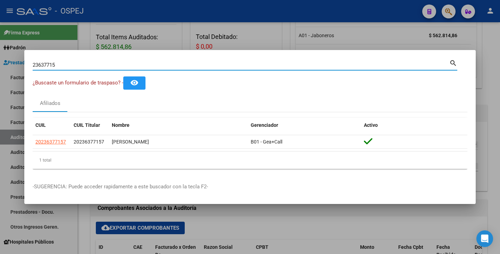
drag, startPoint x: 70, startPoint y: 67, endPoint x: 9, endPoint y: 63, distance: 60.6
click at [9, 63] on div "23637715 Buscar (apellido, dni, cuil, nro traspaso, cuit, obra social) search ¿…" at bounding box center [250, 127] width 500 height 254
paste input "17573232"
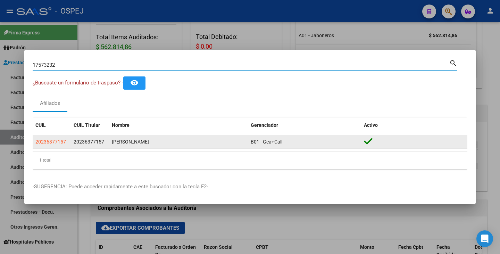
type input "17573232"
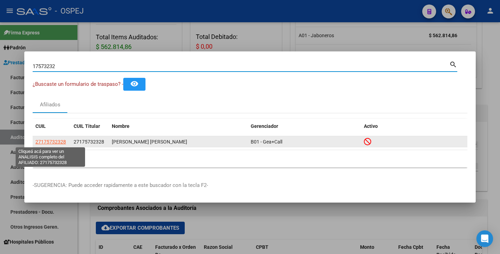
click at [52, 141] on span "27175732328" at bounding box center [50, 142] width 31 height 6
type textarea "27175732328"
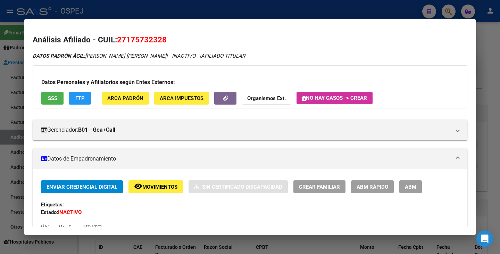
drag, startPoint x: 119, startPoint y: 41, endPoint x: 166, endPoint y: 42, distance: 47.3
click at [166, 42] on span "27175732328" at bounding box center [142, 39] width 50 height 9
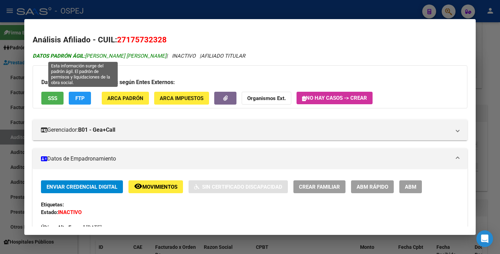
drag, startPoint x: 88, startPoint y: 54, endPoint x: 132, endPoint y: 55, distance: 44.8
click at [132, 55] on span "DATOS PADRÓN ÁGIL: SUAREZ OLGA INES" at bounding box center [100, 56] width 134 height 6
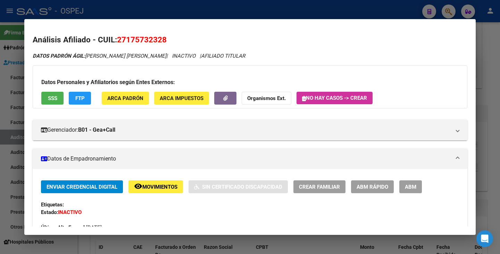
click at [13, 124] on div at bounding box center [250, 127] width 500 height 254
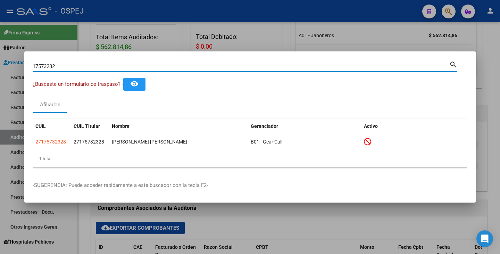
drag, startPoint x: 76, startPoint y: 68, endPoint x: 1, endPoint y: 65, distance: 75.1
click at [1, 65] on div "17573232 Buscar (apellido, dni, cuil, nro traspaso, cuit, obra social) search ¿…" at bounding box center [250, 127] width 500 height 254
paste input "22123161"
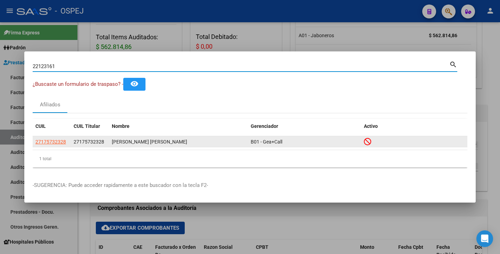
type input "22123161"
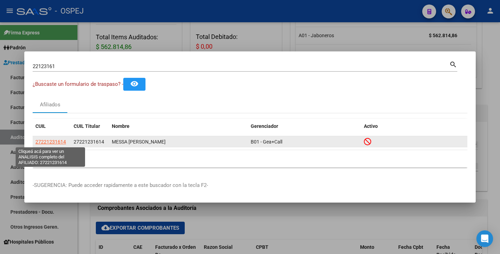
click at [54, 143] on span "27221231614" at bounding box center [50, 142] width 31 height 6
type textarea "27221231614"
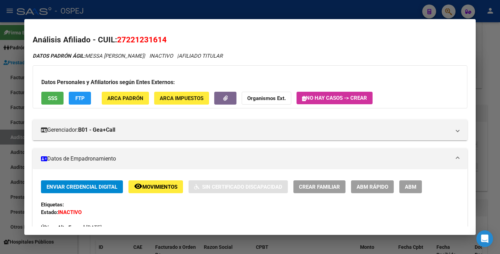
drag, startPoint x: 119, startPoint y: 37, endPoint x: 166, endPoint y: 37, distance: 46.6
click at [166, 37] on span "27221231614" at bounding box center [142, 39] width 50 height 9
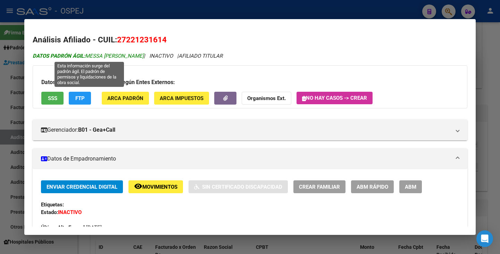
drag, startPoint x: 87, startPoint y: 57, endPoint x: 145, endPoint y: 55, distance: 58.1
click at [144, 55] on span "DATOS PADRÓN ÁGIL: MESSA MARIA CRISTINA" at bounding box center [88, 56] width 111 height 6
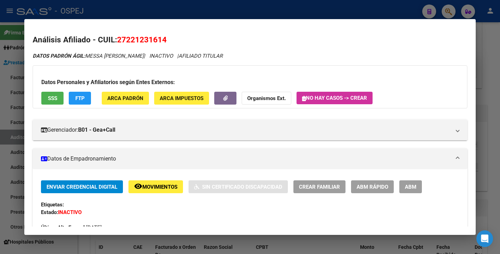
drag, startPoint x: 18, startPoint y: 149, endPoint x: 45, endPoint y: 121, distance: 38.6
click at [18, 149] on div at bounding box center [250, 127] width 500 height 254
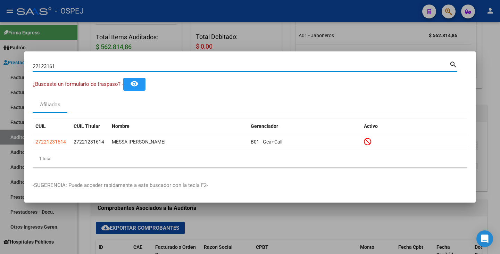
drag, startPoint x: 84, startPoint y: 67, endPoint x: 2, endPoint y: 69, distance: 81.7
click at [2, 69] on div "22123161 Buscar (apellido, dni, cuil, nro traspaso, cuit, obra social) search ¿…" at bounding box center [250, 127] width 500 height 254
paste input "21409650"
type input "21409650"
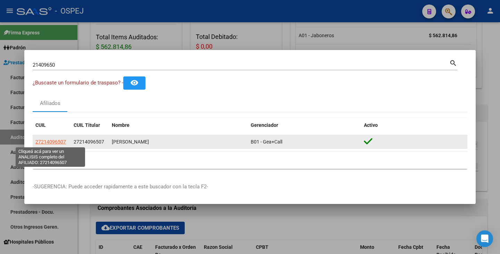
click at [54, 141] on span "27214096507" at bounding box center [50, 142] width 31 height 6
type textarea "27214096507"
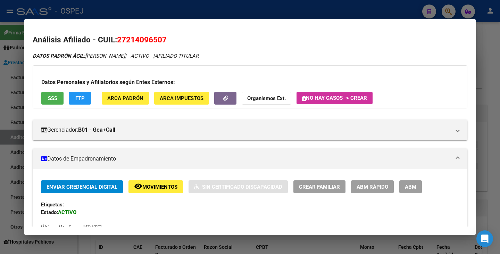
drag, startPoint x: 118, startPoint y: 41, endPoint x: 166, endPoint y: 42, distance: 47.6
click at [166, 42] on span "27214096507" at bounding box center [142, 39] width 50 height 9
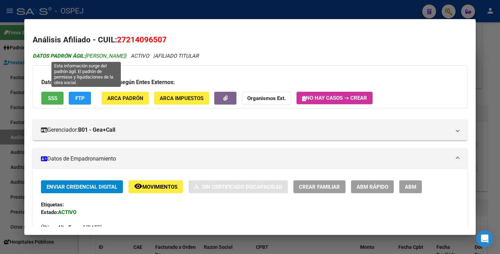
drag, startPoint x: 87, startPoint y: 55, endPoint x: 137, endPoint y: 57, distance: 50.4
click at [125, 57] on span "DATOS PADRÓN ÁGIL: PONCE ROSA LILIANA" at bounding box center [79, 56] width 92 height 6
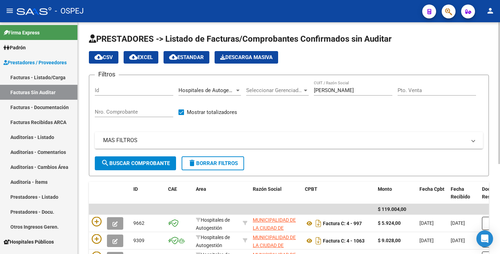
scroll to position [147, 0]
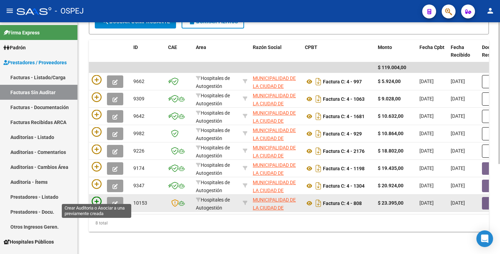
click at [96, 197] on icon at bounding box center [97, 202] width 10 height 10
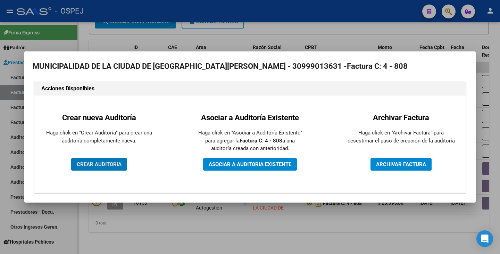
click at [97, 169] on button "CREAR AUDITORIA" at bounding box center [99, 164] width 56 height 13
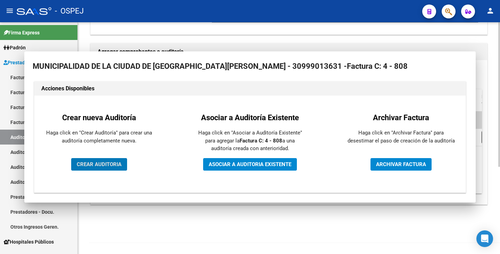
scroll to position [140, 0]
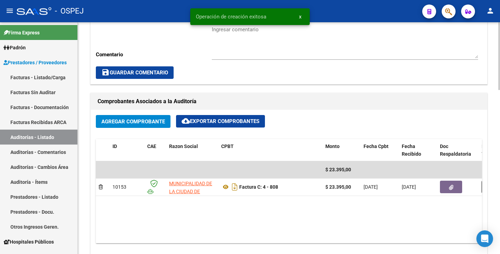
scroll to position [278, 0]
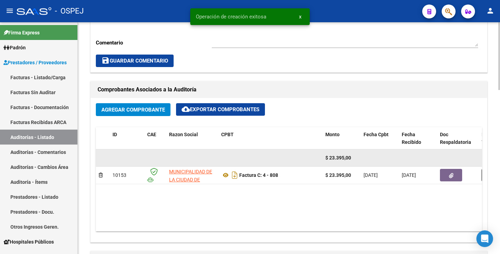
click at [453, 166] on datatable-body-cell at bounding box center [458, 157] width 42 height 17
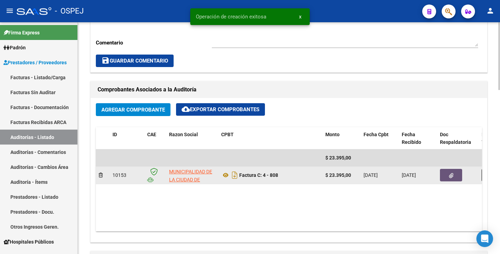
click at [452, 173] on icon "button" at bounding box center [451, 175] width 5 height 5
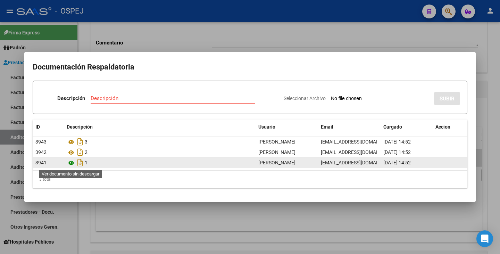
click at [68, 163] on icon at bounding box center [71, 163] width 9 height 8
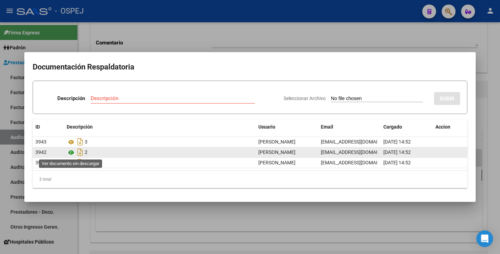
click at [70, 154] on icon at bounding box center [71, 152] width 9 height 8
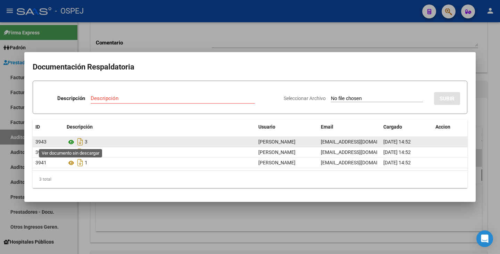
click at [70, 140] on icon at bounding box center [71, 142] width 9 height 8
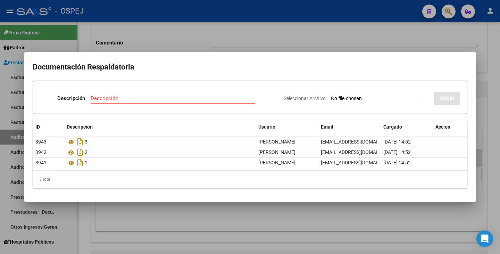
click at [94, 212] on div at bounding box center [250, 127] width 500 height 254
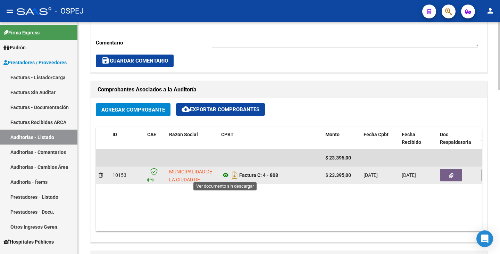
click at [227, 173] on icon at bounding box center [225, 175] width 9 height 8
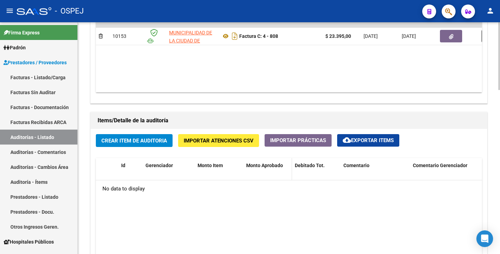
scroll to position [452, 0]
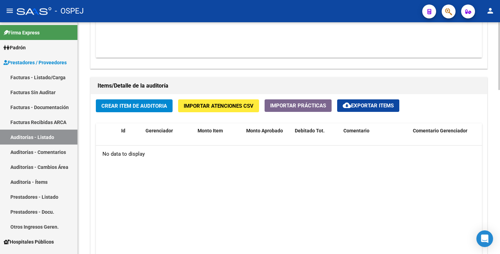
click at [235, 106] on span "Importar Atenciones CSV" at bounding box center [219, 106] width 70 height 6
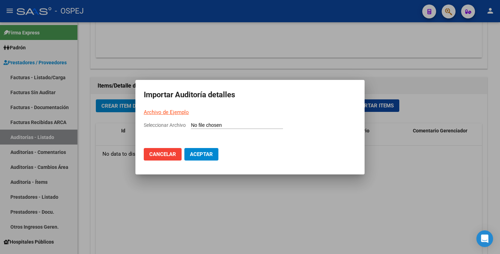
click at [207, 126] on input "Seleccionar Archivo" at bounding box center [237, 125] width 92 height 7
type input "C:\fakepath\MUNICIPALIDAD DE LA CIUDAD DE VILLA CARLOS PAZ FC 0800.csv"
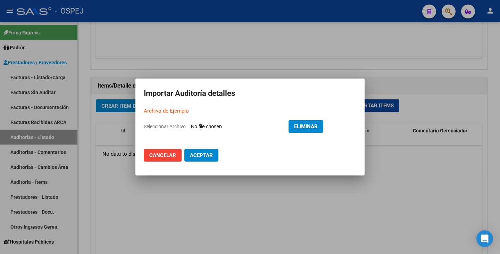
click at [216, 160] on button "Aceptar" at bounding box center [202, 155] width 34 height 13
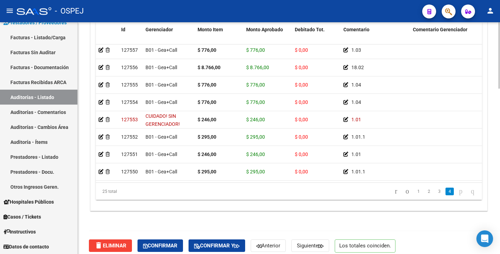
scroll to position [578, 0]
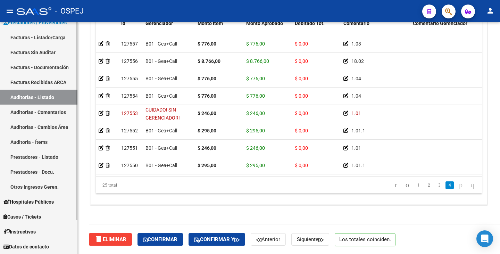
click at [47, 55] on link "Facturas Sin Auditar" at bounding box center [38, 52] width 77 height 15
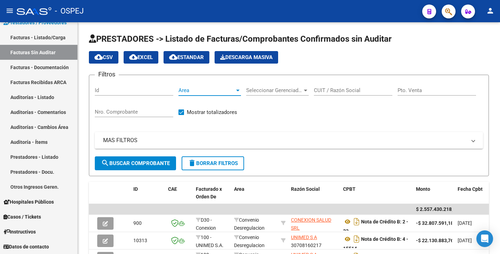
click at [204, 91] on span "Area" at bounding box center [207, 90] width 56 height 6
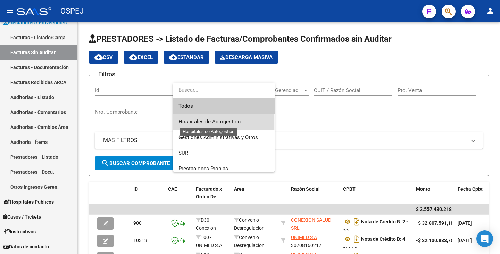
click at [205, 124] on span "Hospitales de Autogestión" at bounding box center [210, 121] width 62 height 6
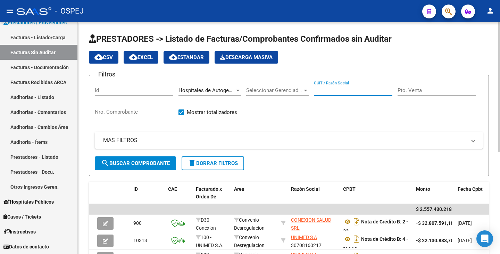
click at [357, 91] on input "CUIT / Razón Social" at bounding box center [353, 90] width 79 height 6
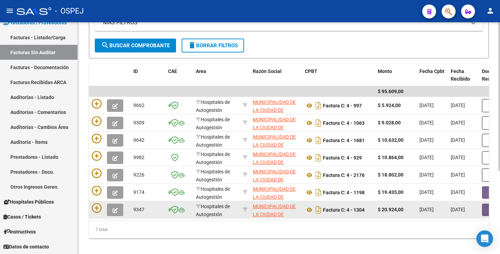
scroll to position [130, 0]
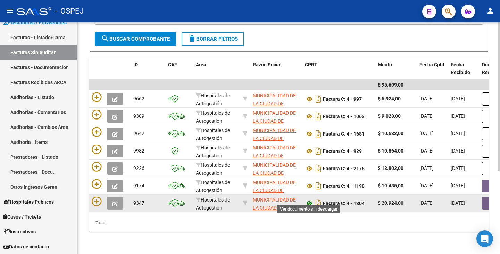
type input "carlos paz"
click at [310, 199] on icon at bounding box center [309, 203] width 9 height 8
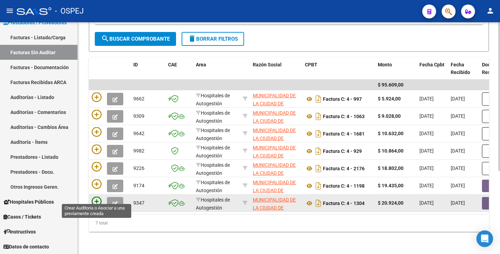
click at [94, 197] on icon at bounding box center [97, 202] width 10 height 10
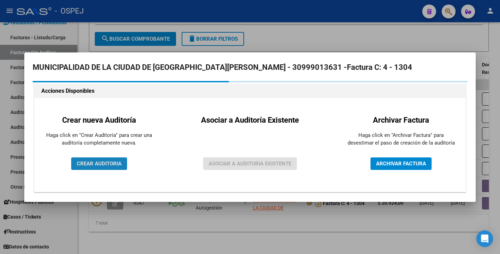
click at [104, 165] on span "CREAR AUDITORIA" at bounding box center [99, 164] width 45 height 6
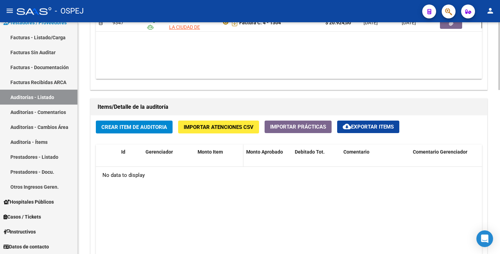
scroll to position [452, 0]
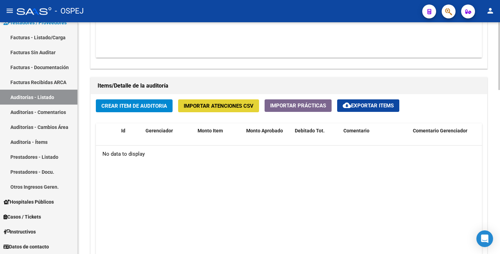
click at [216, 108] on span "Importar Atenciones CSV" at bounding box center [219, 106] width 70 height 6
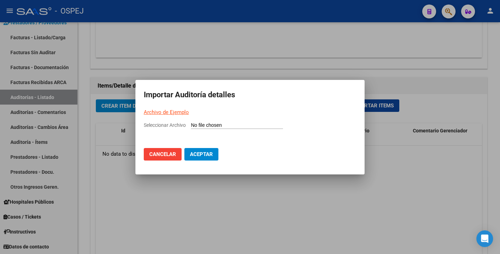
click at [166, 112] on link "Archivo de Ejemplo" at bounding box center [166, 112] width 45 height 6
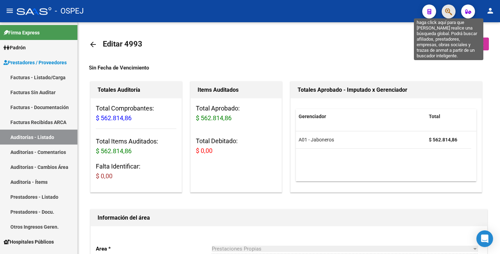
click at [449, 15] on icon "button" at bounding box center [448, 12] width 7 height 8
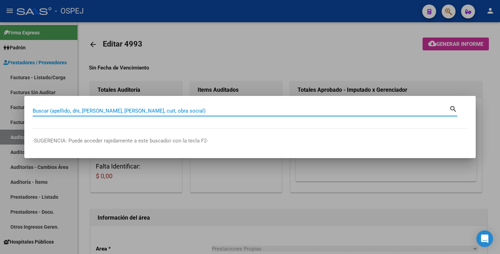
paste input "20874137"
type input "20874137"
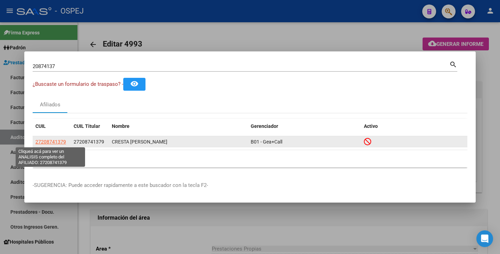
click at [51, 140] on span "27208741379" at bounding box center [50, 142] width 31 height 6
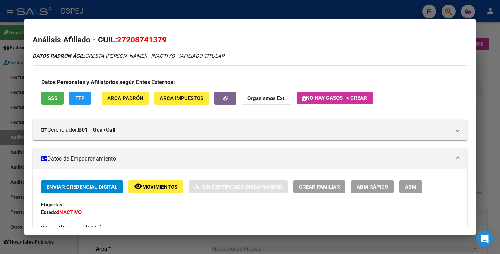
drag, startPoint x: 119, startPoint y: 39, endPoint x: 167, endPoint y: 36, distance: 48.4
click at [179, 31] on mat-dialog-content "Análisis Afiliado - CUIL: 27208741379 DATOS PADRÓN ÁGIL: CRESTA [PERSON_NAME] |…" at bounding box center [250, 126] width 452 height 199
copy span "27208741379"
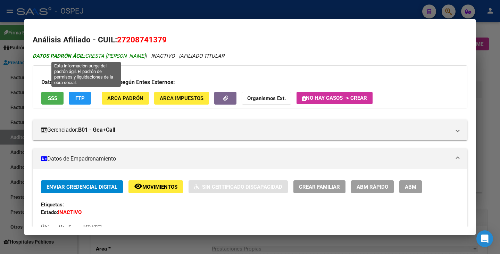
drag, startPoint x: 87, startPoint y: 56, endPoint x: 138, endPoint y: 58, distance: 50.8
click at [138, 58] on span "DATOS PADRÓN ÁGIL: CRESTA [PERSON_NAME]" at bounding box center [89, 56] width 113 height 6
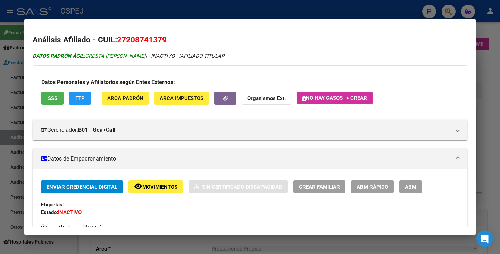
copy span "CRESTA [PERSON_NAME]"
click at [9, 115] on div at bounding box center [250, 127] width 500 height 254
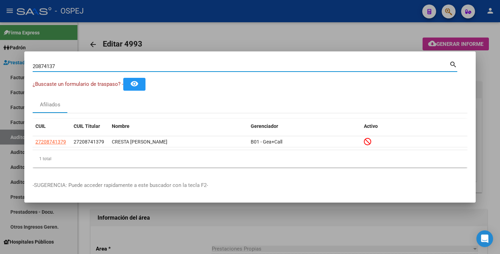
drag, startPoint x: 75, startPoint y: 64, endPoint x: 5, endPoint y: 68, distance: 70.6
click at [5, 68] on div "20874137 Buscar (apellido, dni, cuil, nro traspaso, cuit, obra social) search ¿…" at bounding box center [250, 127] width 500 height 254
paste input "37093593"
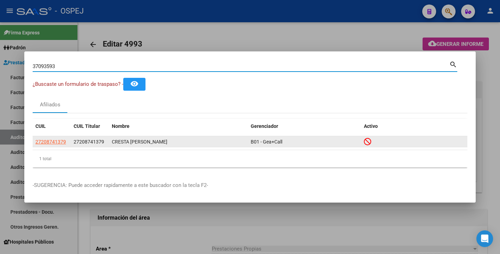
type input "37093593"
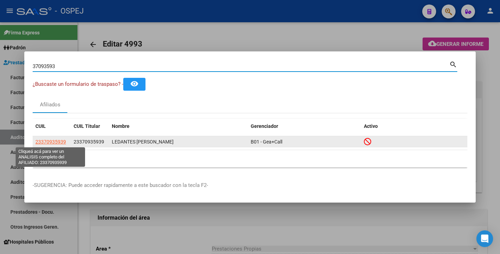
click at [58, 144] on span "23370935939" at bounding box center [50, 142] width 31 height 6
type textarea "23370935939"
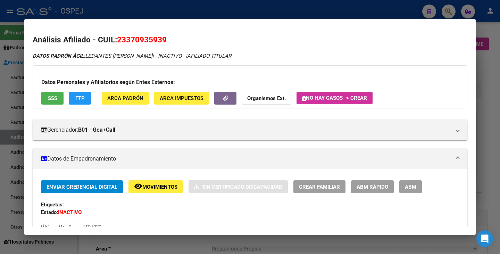
drag, startPoint x: 118, startPoint y: 38, endPoint x: 165, endPoint y: 37, distance: 46.2
click at [165, 37] on span "23370935939" at bounding box center [142, 39] width 50 height 9
copy span "23370935939"
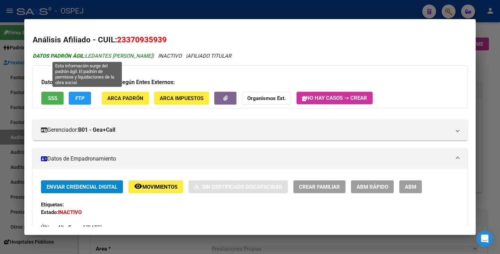
drag, startPoint x: 87, startPoint y: 54, endPoint x: 140, endPoint y: 54, distance: 53.2
click at [140, 54] on span "DATOS PADRÓN ÁGIL: LEDANTES [PERSON_NAME]" at bounding box center [93, 56] width 120 height 6
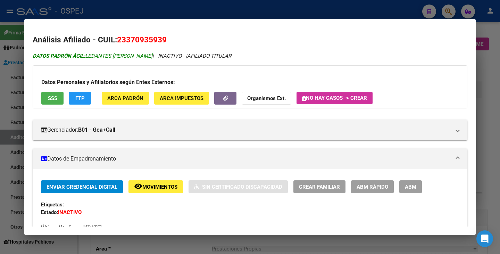
copy span "LEDANTES [PERSON_NAME]"
click at [0, 85] on div at bounding box center [250, 127] width 500 height 254
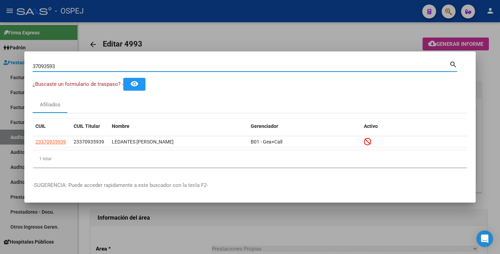
drag, startPoint x: 59, startPoint y: 67, endPoint x: 21, endPoint y: 58, distance: 38.6
click at [0, 54] on div "37093593 Buscar (apellido, dni, cuil, nro traspaso, cuit, obra social) search ¿…" at bounding box center [250, 127] width 500 height 254
paste input "41813501"
type input "41813501"
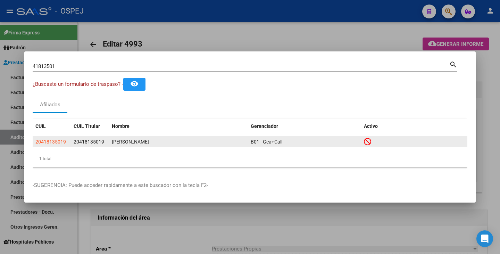
click at [53, 145] on app-link-go-to "20418135019" at bounding box center [50, 142] width 31 height 8
click at [54, 142] on span "20418135019" at bounding box center [50, 142] width 31 height 6
copy span "3"
type textarea "20418135019"
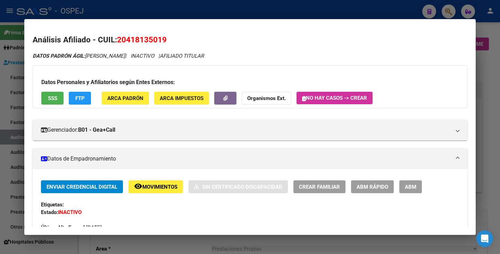
drag, startPoint x: 120, startPoint y: 42, endPoint x: 179, endPoint y: 33, distance: 60.1
click at [179, 33] on mat-dialog-content "Análisis Afiliado - CUIL: 20418135019 DATOS PADRÓN ÁGIL: [PERSON_NAME] | INACTI…" at bounding box center [250, 126] width 452 height 199
drag, startPoint x: 132, startPoint y: 34, endPoint x: 126, endPoint y: 37, distance: 6.4
click at [131, 35] on h2 "Análisis Afiliado - CUIL: 20418135019" at bounding box center [250, 40] width 435 height 12
click at [117, 39] on h2 "Análisis Afiliado - CUIL: 20418135019" at bounding box center [250, 40] width 435 height 12
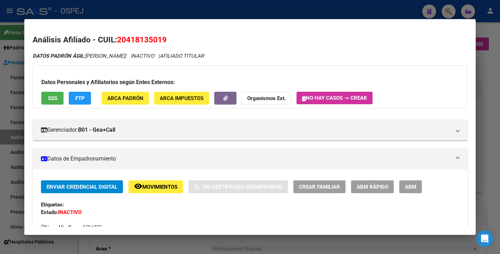
drag, startPoint x: 118, startPoint y: 39, endPoint x: 172, endPoint y: 38, distance: 54.2
click at [172, 38] on h2 "Análisis Afiliado - CUIL: 20418135019" at bounding box center [250, 40] width 435 height 12
copy span "20418135019"
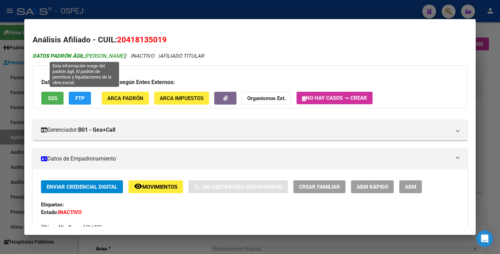
drag, startPoint x: 87, startPoint y: 55, endPoint x: 134, endPoint y: 56, distance: 47.3
click at [125, 56] on span "DATOS PADRÓN ÁGIL: [PERSON_NAME]" at bounding box center [79, 56] width 92 height 6
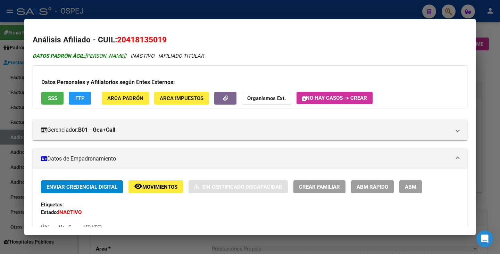
copy span "[PERSON_NAME]"
